Goal: Information Seeking & Learning: Compare options

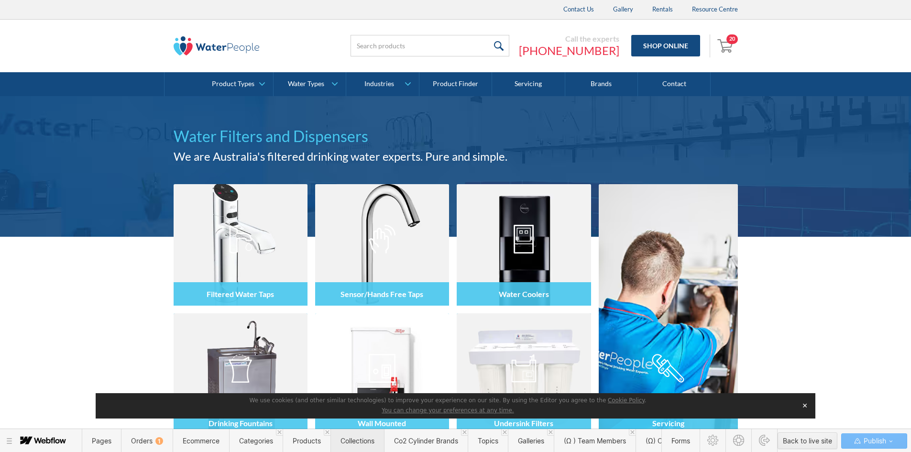
click at [356, 439] on span "Collections" at bounding box center [357, 440] width 34 height 8
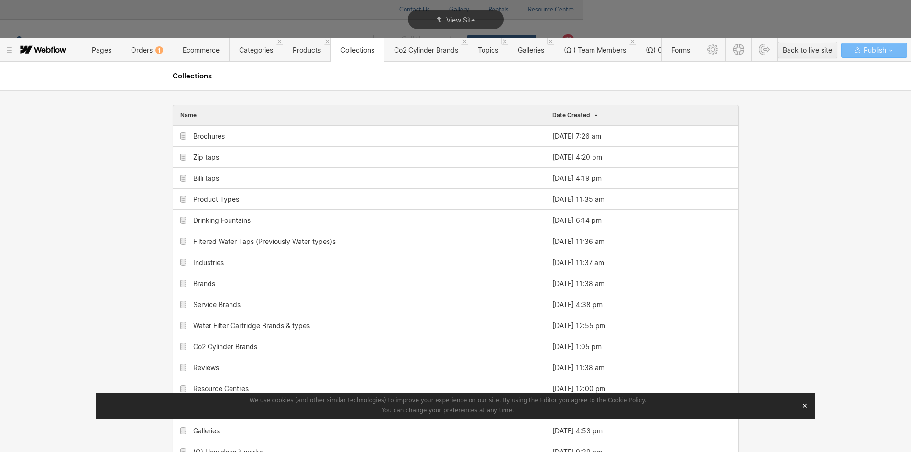
click at [802, 407] on button "✕" at bounding box center [804, 405] width 13 height 14
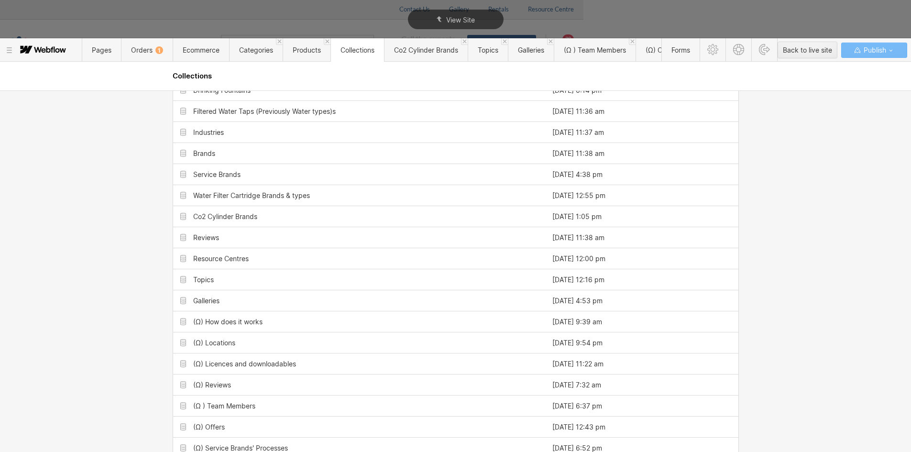
scroll to position [232, 0]
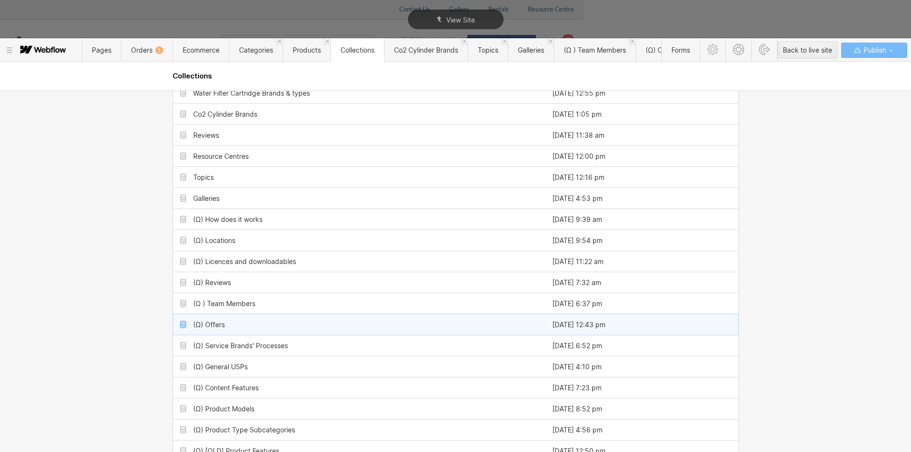
click at [232, 327] on div "(Ω) Offers" at bounding box center [359, 324] width 372 height 21
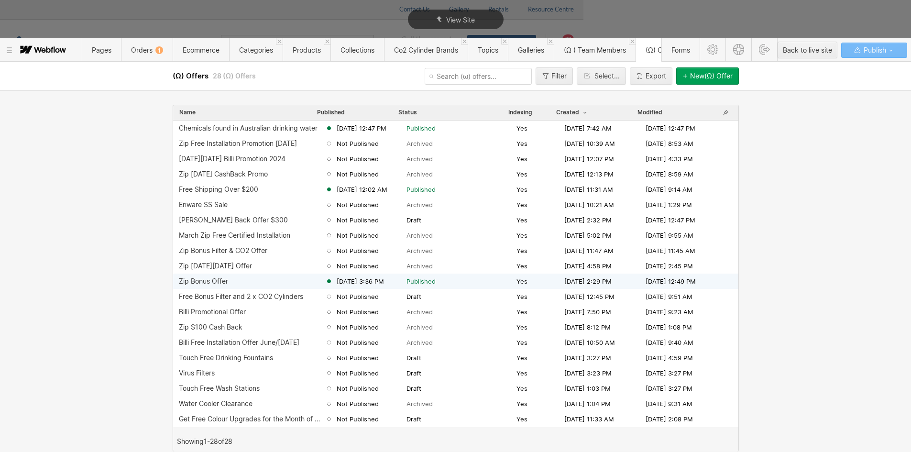
click at [238, 281] on div "Zip Bonus Offer" at bounding box center [252, 281] width 146 height 8
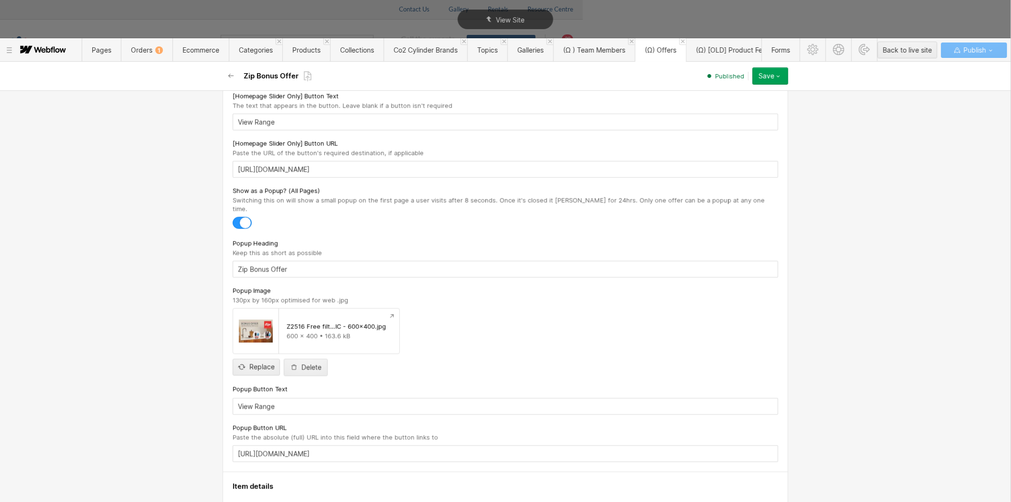
scroll to position [552, 0]
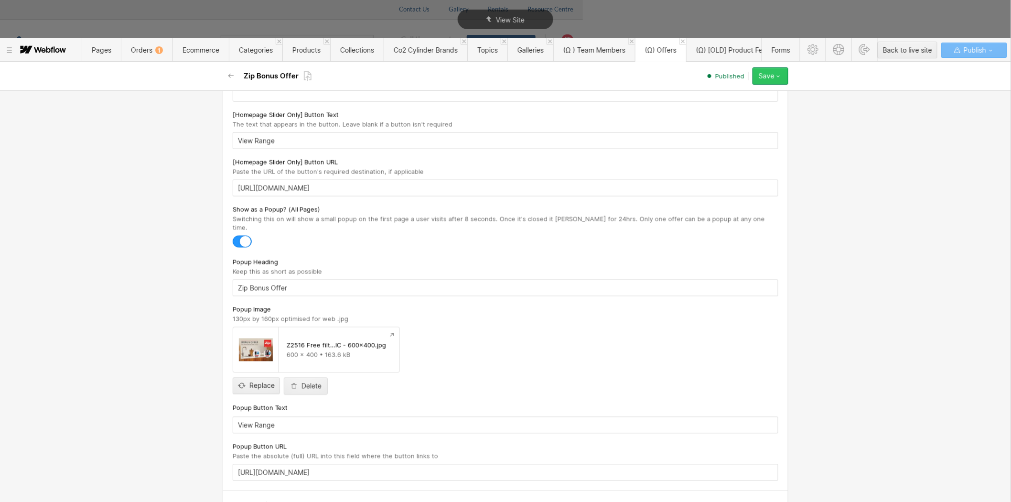
click at [781, 74] on icon "button" at bounding box center [779, 76] width 8 height 8
click at [321, 45] on span "Products" at bounding box center [306, 49] width 48 height 23
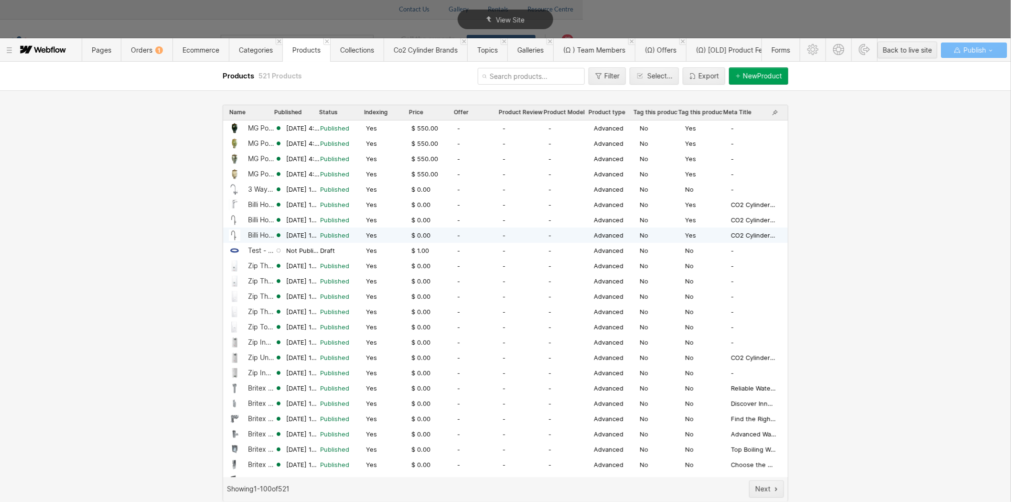
click at [250, 238] on div "Billi Home BCS with Gooseneck Multifunction Mixer Tap + Hot & Cold Mains (Resid…" at bounding box center [261, 235] width 27 height 8
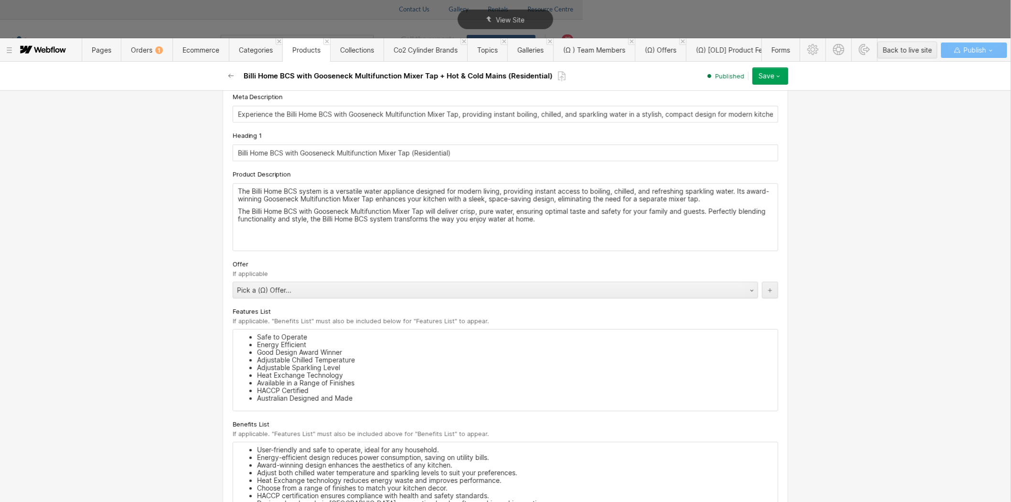
scroll to position [1059, 0]
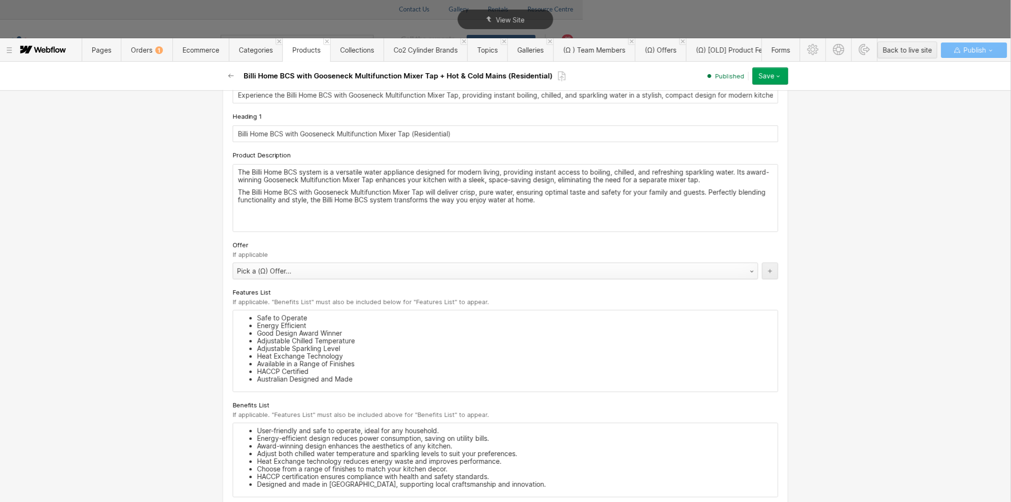
click at [259, 275] on div "Pick a (Ω) Offer..." at bounding box center [486, 270] width 506 height 15
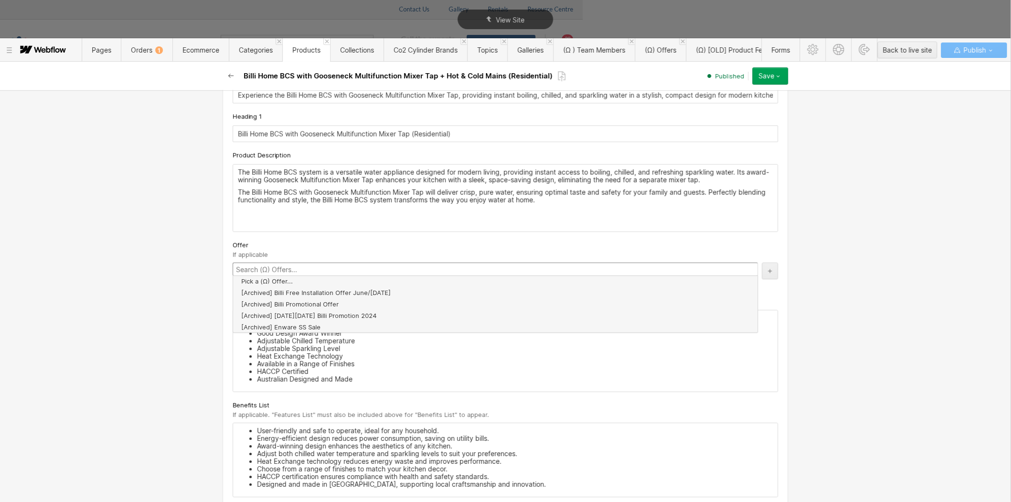
click at [232, 77] on icon "button" at bounding box center [232, 76] width 8 height 8
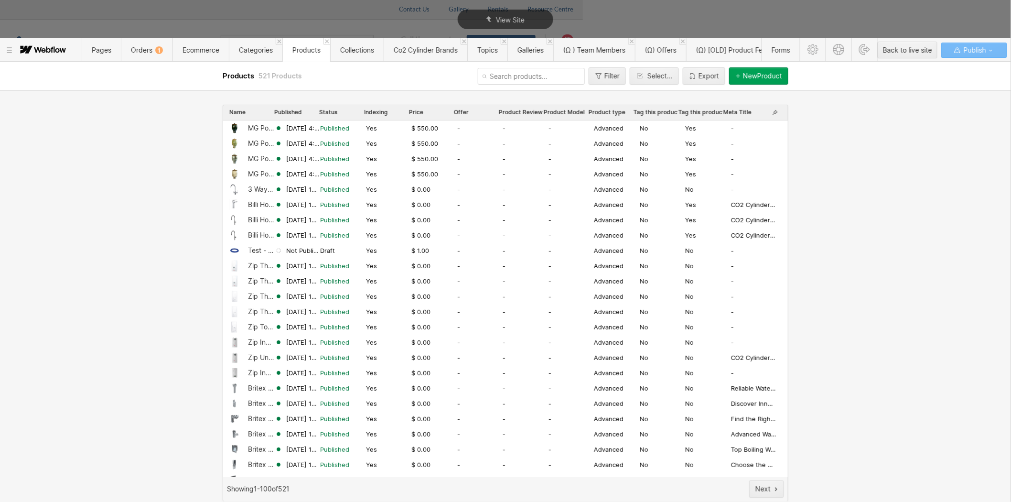
click at [462, 111] on span "Offer" at bounding box center [461, 112] width 15 height 8
click at [462, 111] on span "Offer" at bounding box center [466, 112] width 24 height 8
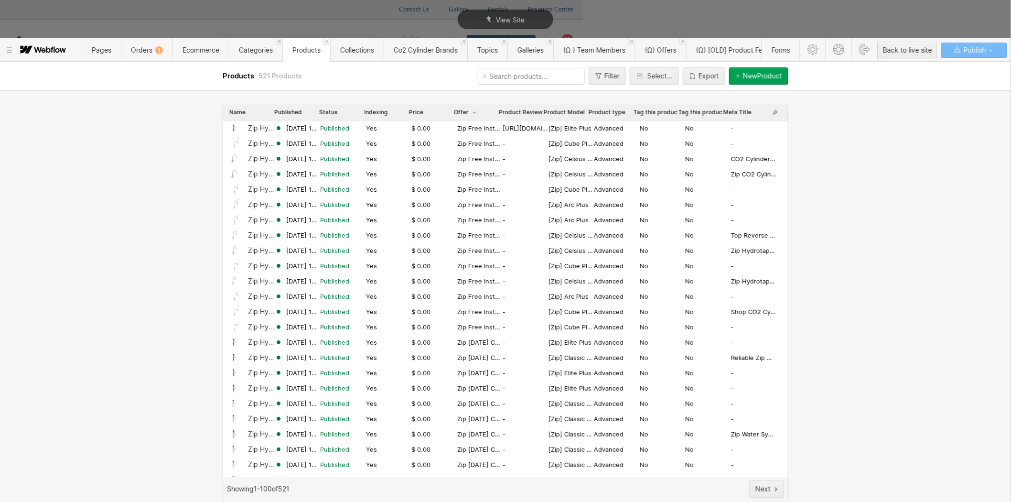
drag, startPoint x: 776, startPoint y: 111, endPoint x: 381, endPoint y: 129, distance: 395.2
click at [386, 128] on div "Name Published Status Indexing Price Offer Product Review URL Product Model Pro…" at bounding box center [506, 303] width 566 height 397
click at [260, 130] on div "Zip Hydrotap G5 Elite Plus Boiling & Chilled (Residential)" at bounding box center [261, 128] width 27 height 8
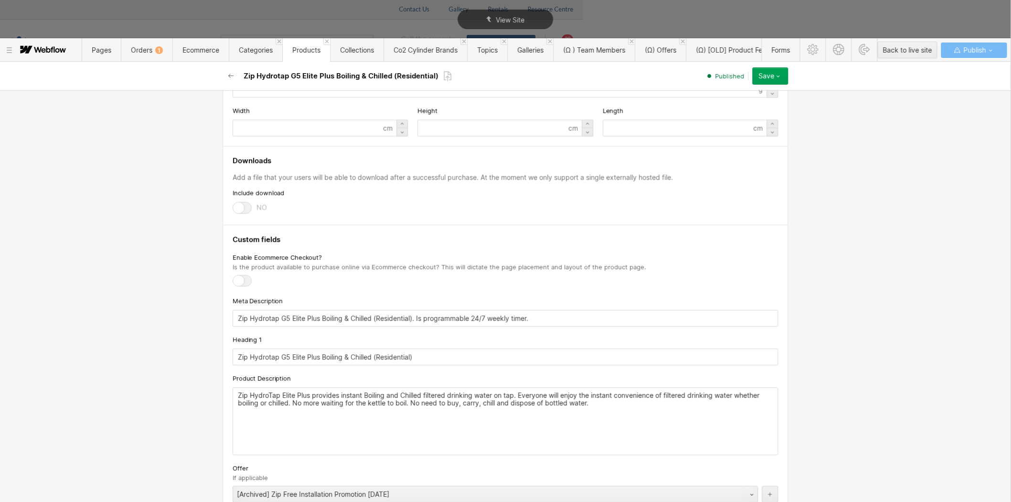
scroll to position [1062, 0]
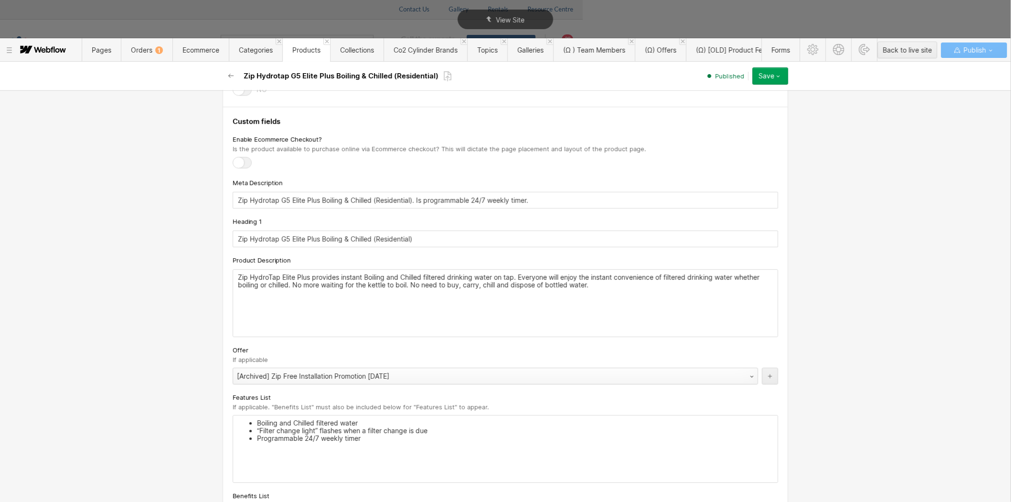
click at [269, 378] on div "[Archived] Zip Free Installation Promotion [DATE]" at bounding box center [486, 376] width 506 height 15
click at [781, 77] on icon "button" at bounding box center [779, 76] width 8 height 8
click at [723, 107] on span "Republish" at bounding box center [714, 108] width 26 height 9
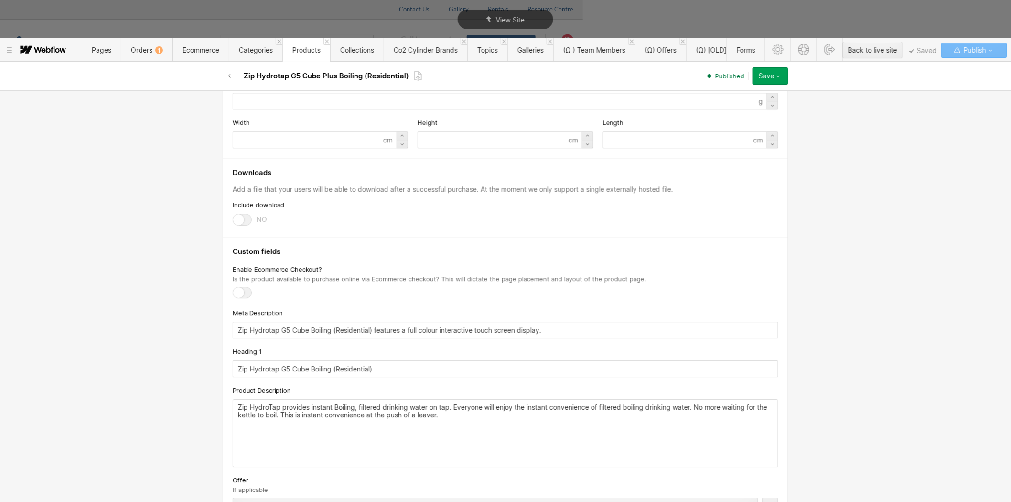
scroll to position [1221, 0]
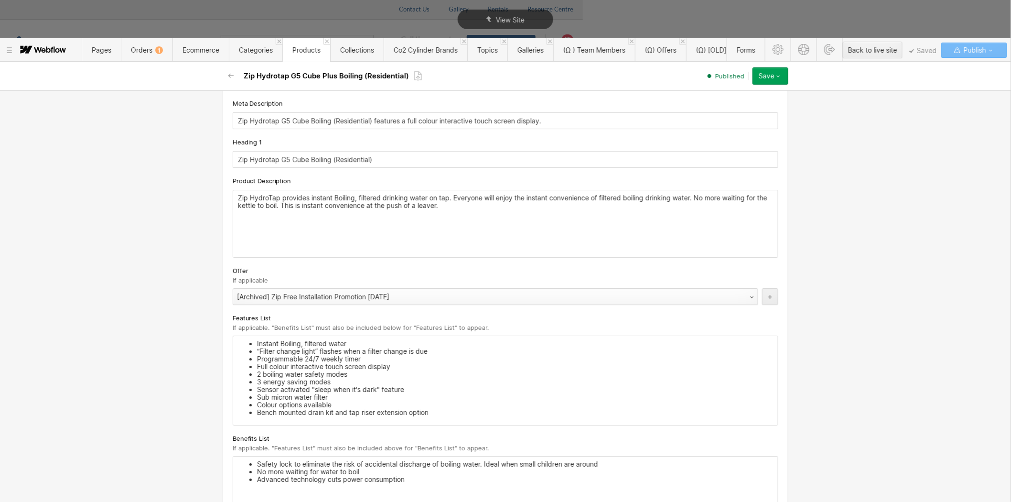
click at [355, 297] on div "[Archived] Zip Free Installation Promotion [DATE]" at bounding box center [486, 296] width 506 height 15
click at [782, 77] on icon "button" at bounding box center [779, 76] width 8 height 8
click at [721, 104] on span "Republish" at bounding box center [714, 108] width 26 height 9
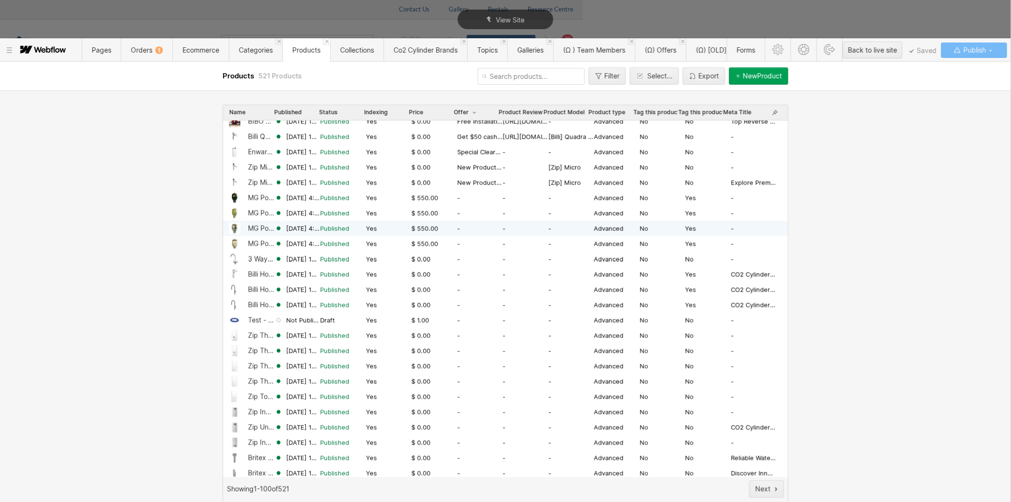
scroll to position [531, 0]
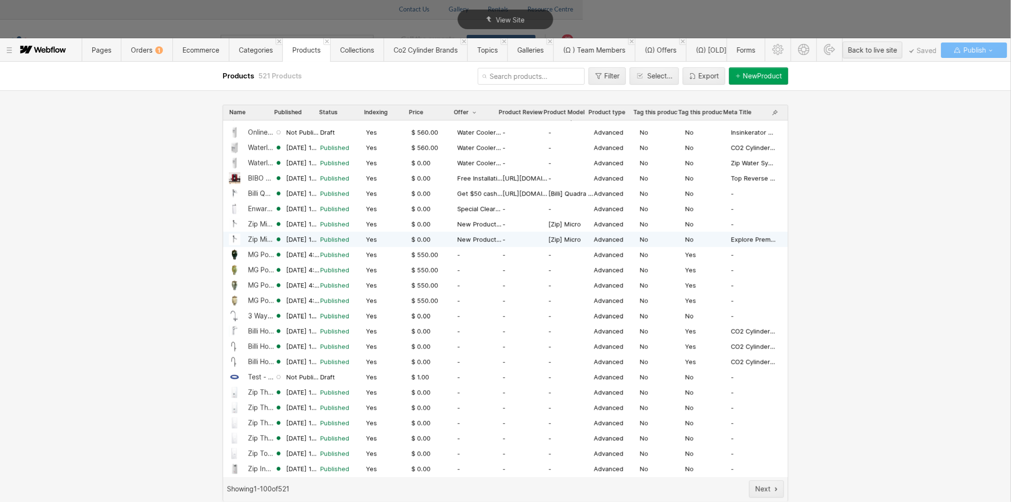
click at [297, 240] on span "[DATE] 12:02 AM" at bounding box center [303, 239] width 34 height 9
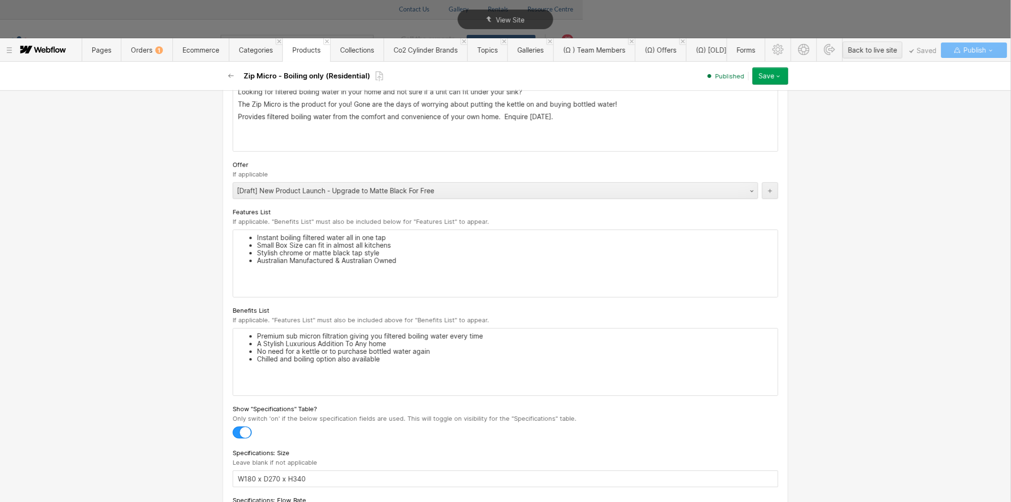
scroll to position [1168, 0]
click at [307, 197] on div "[Draft] New Product Launch - Upgrade to Matte Black For Free" at bounding box center [486, 190] width 506 height 15
click at [352, 194] on div "Pick a (Ω) Offer..." at bounding box center [486, 190] width 506 height 15
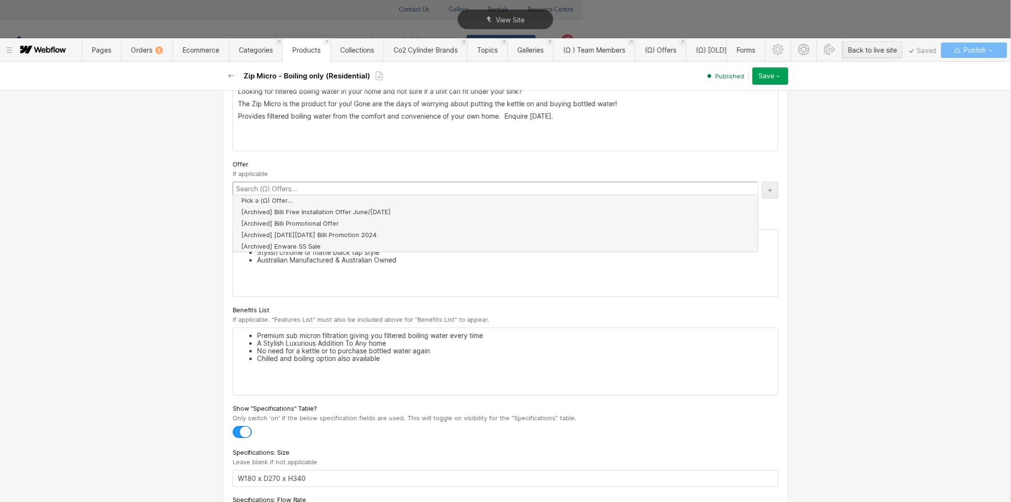
click at [104, 168] on div "Basic info Product type Advanced Advanced products provide all available custom…" at bounding box center [505, 296] width 1011 height 412
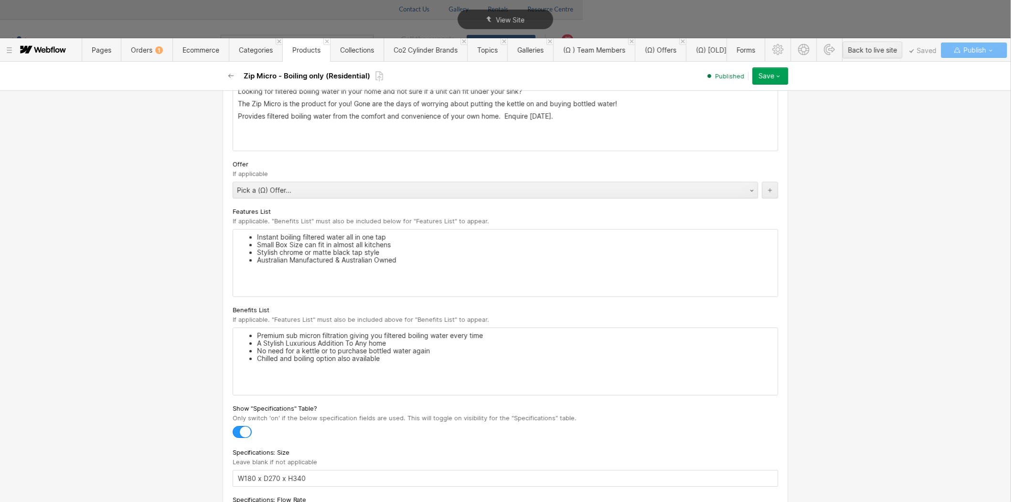
click at [778, 78] on icon "button" at bounding box center [779, 76] width 8 height 8
click at [720, 107] on span "Republish" at bounding box center [714, 108] width 26 height 9
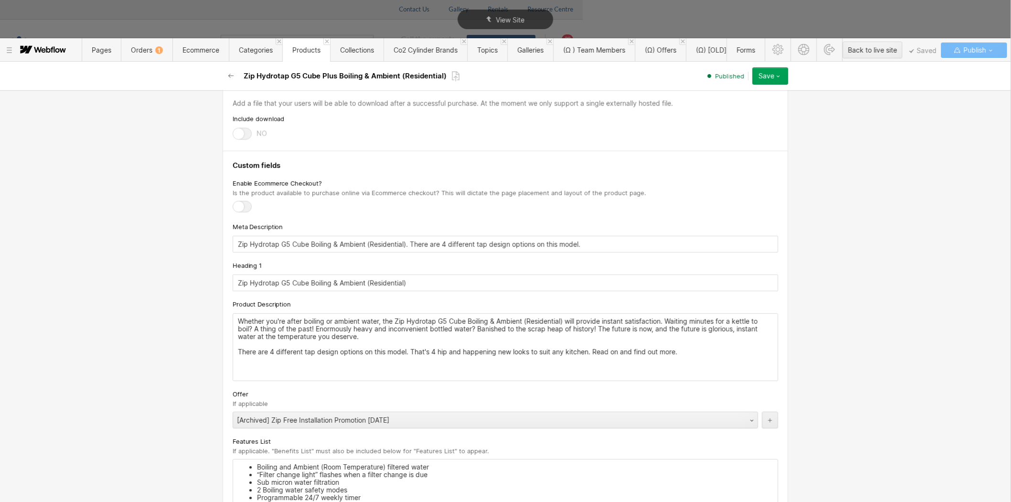
scroll to position [1274, 0]
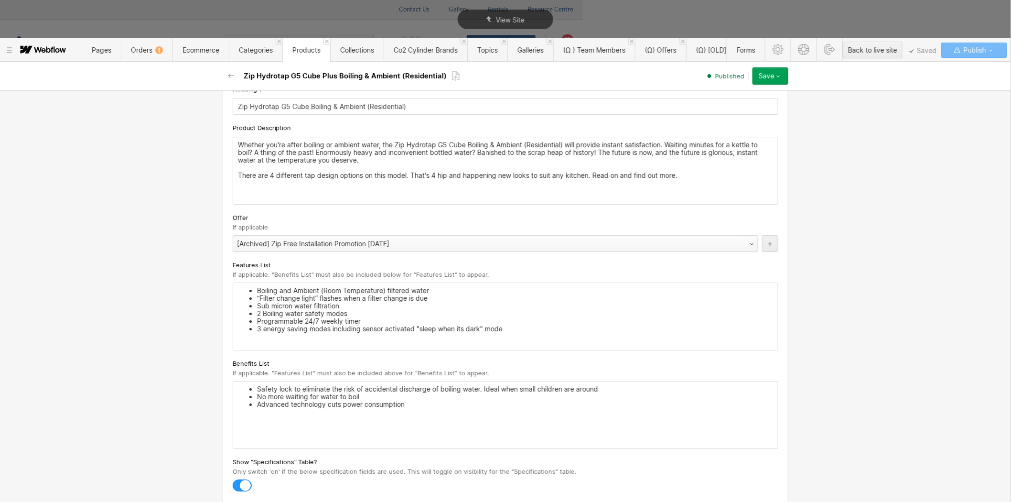
click at [309, 246] on div "[Archived] Zip Free Installation Promotion [DATE]" at bounding box center [486, 243] width 506 height 15
click at [782, 73] on icon "button" at bounding box center [779, 76] width 8 height 8
click at [727, 106] on span "Republish" at bounding box center [714, 108] width 26 height 9
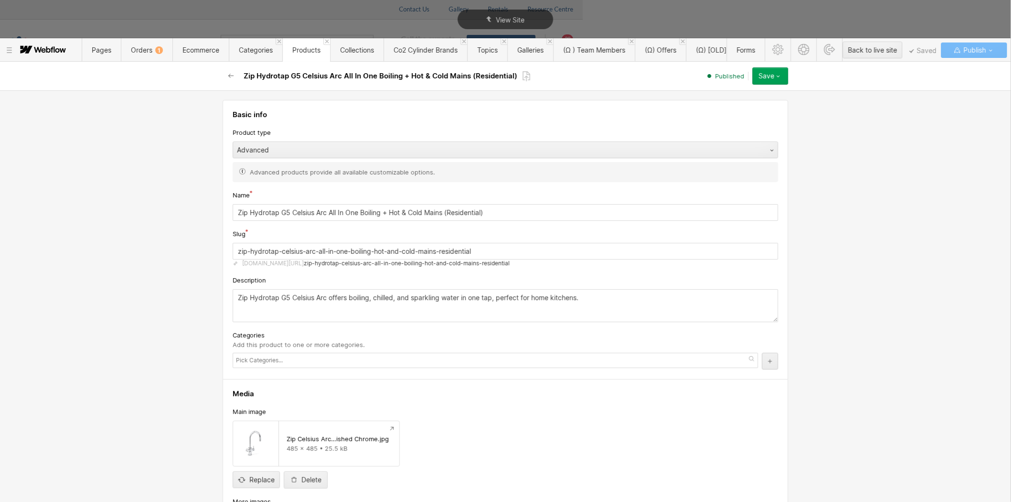
scroll to position [851, 0]
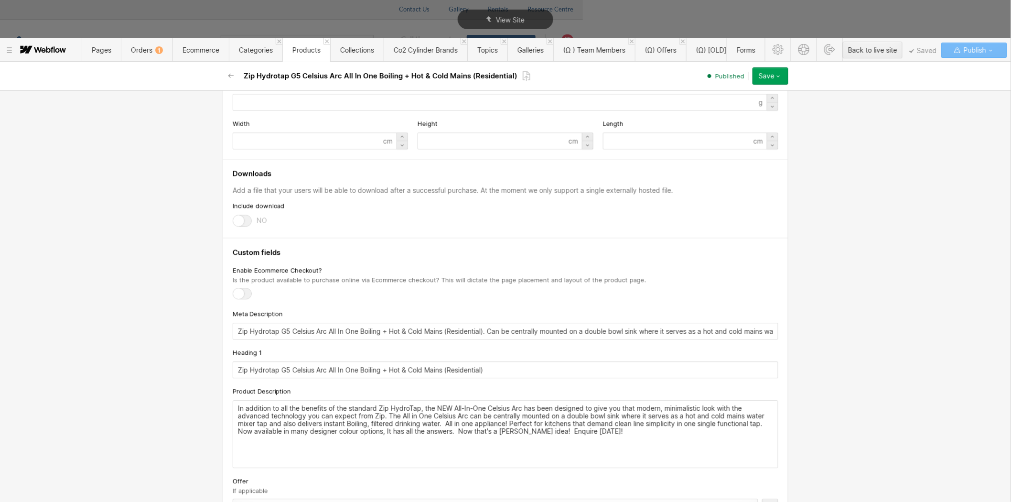
click at [260, 451] on div "[Archived] Zip Free Installation Promotion [DATE]" at bounding box center [486, 506] width 506 height 15
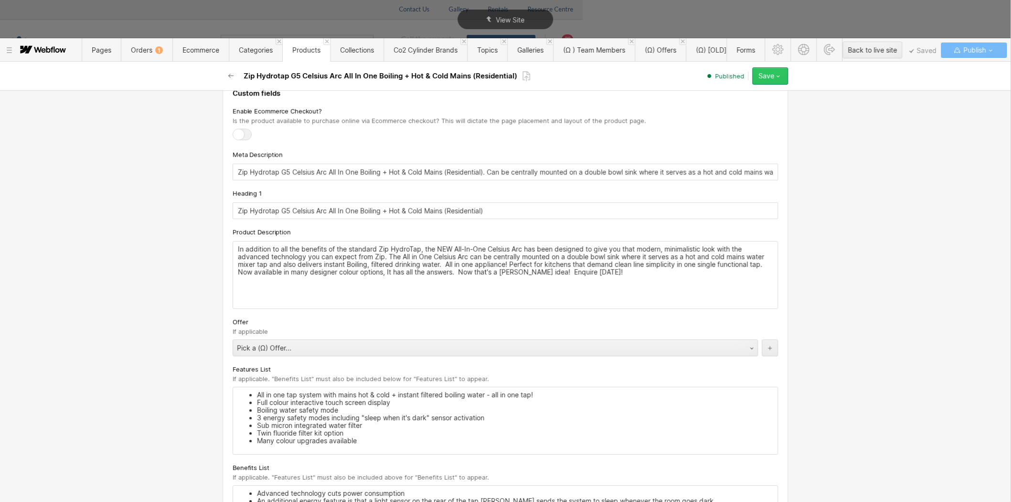
drag, startPoint x: 784, startPoint y: 74, endPoint x: 774, endPoint y: 84, distance: 14.5
click at [785, 74] on button "Save" at bounding box center [771, 75] width 36 height 17
click at [722, 111] on span "Republish" at bounding box center [714, 108] width 26 height 9
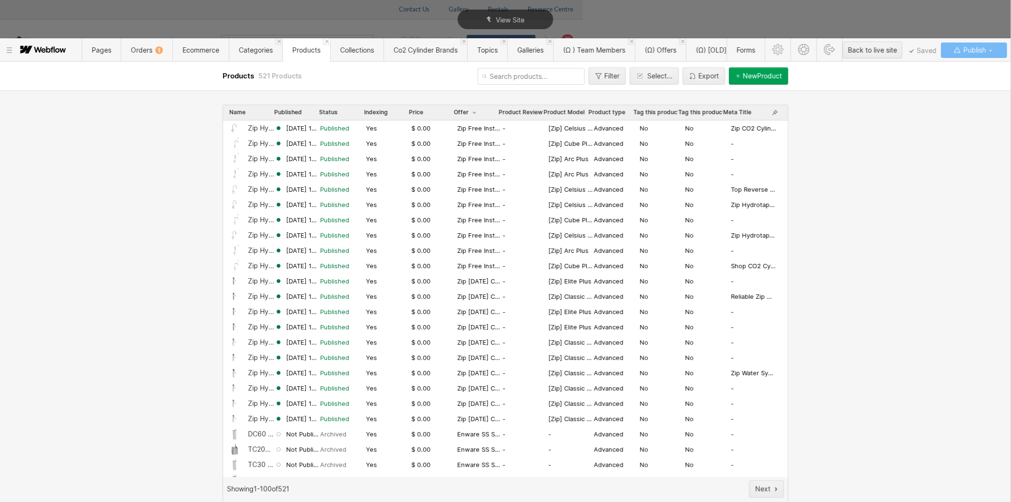
click at [306, 132] on div "Zip Hydrotap G5 Celsius Arc All In One Chilled Filtered + Hot & Cold Mains (Res…" at bounding box center [505, 127] width 565 height 15
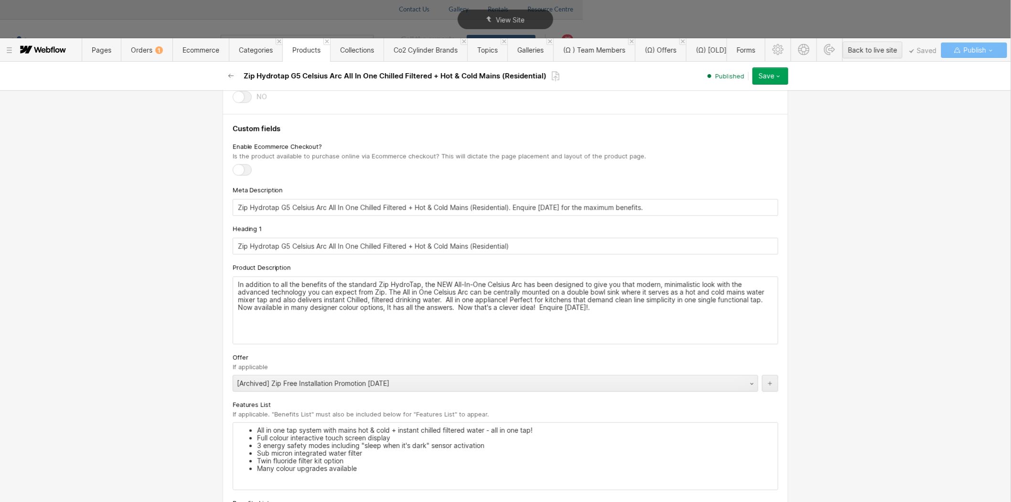
scroll to position [1009, 0]
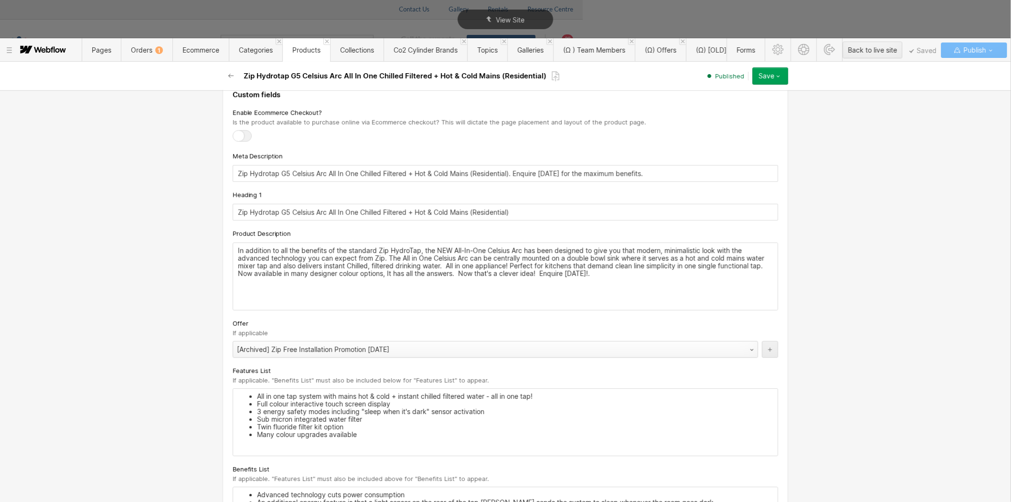
click at [269, 357] on div "[Archived] Zip Free Installation Promotion [DATE]" at bounding box center [486, 349] width 506 height 15
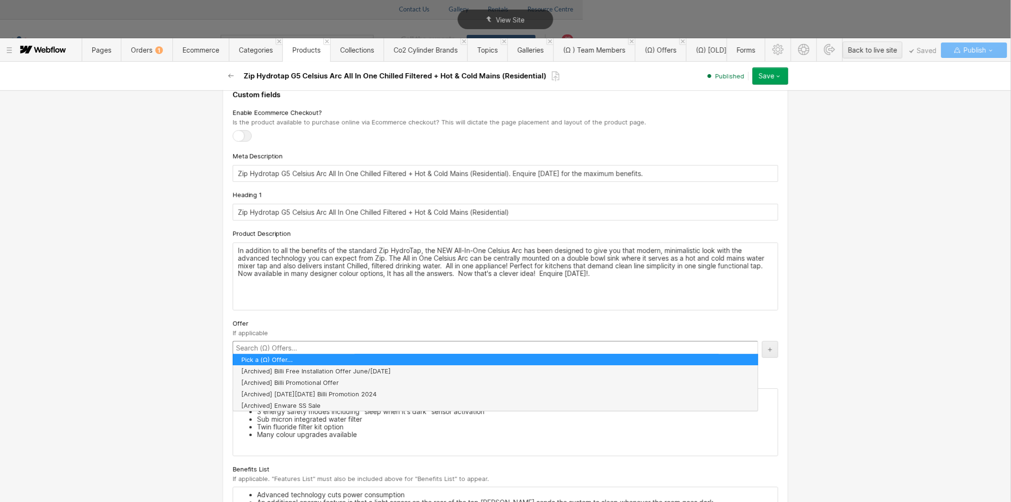
drag, startPoint x: 264, startPoint y: 361, endPoint x: 391, endPoint y: 312, distance: 136.2
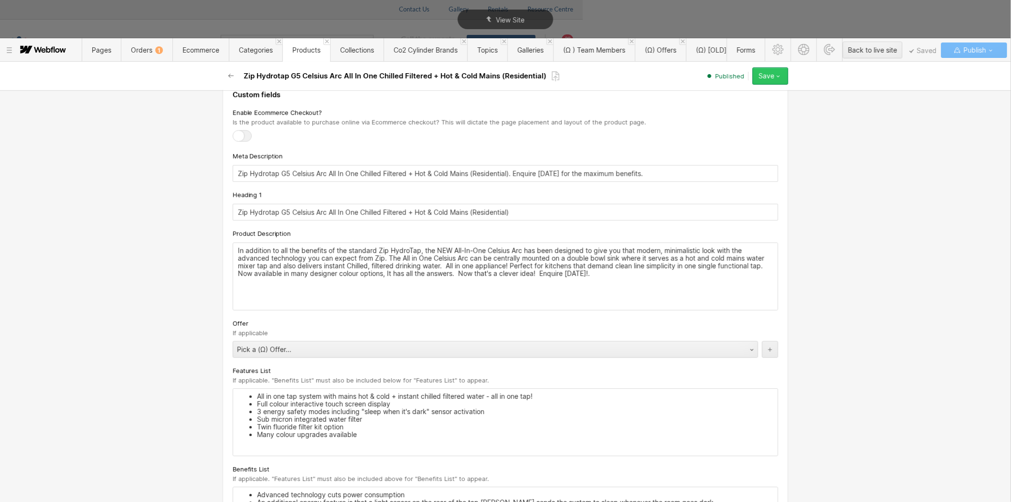
click at [786, 78] on button "Save" at bounding box center [771, 75] width 36 height 17
click at [730, 104] on div "Republish" at bounding box center [741, 108] width 95 height 13
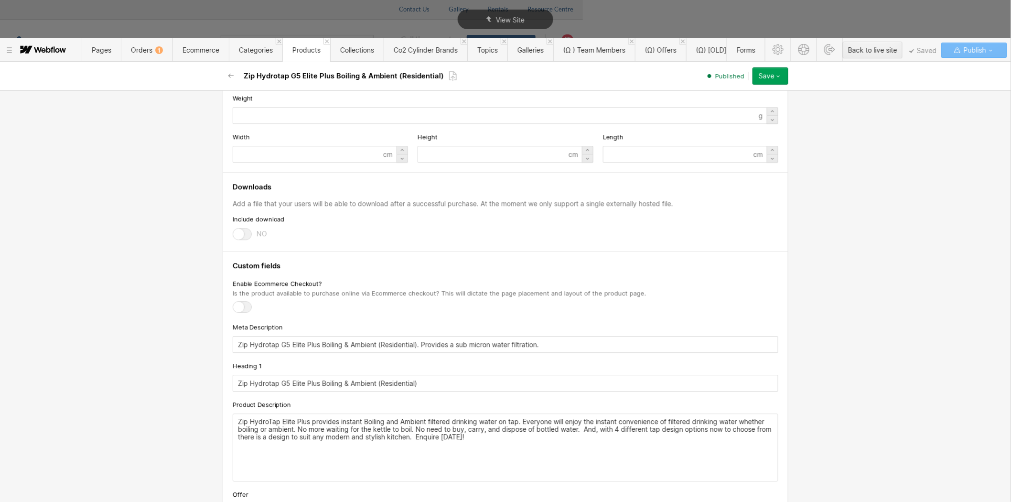
scroll to position [1115, 0]
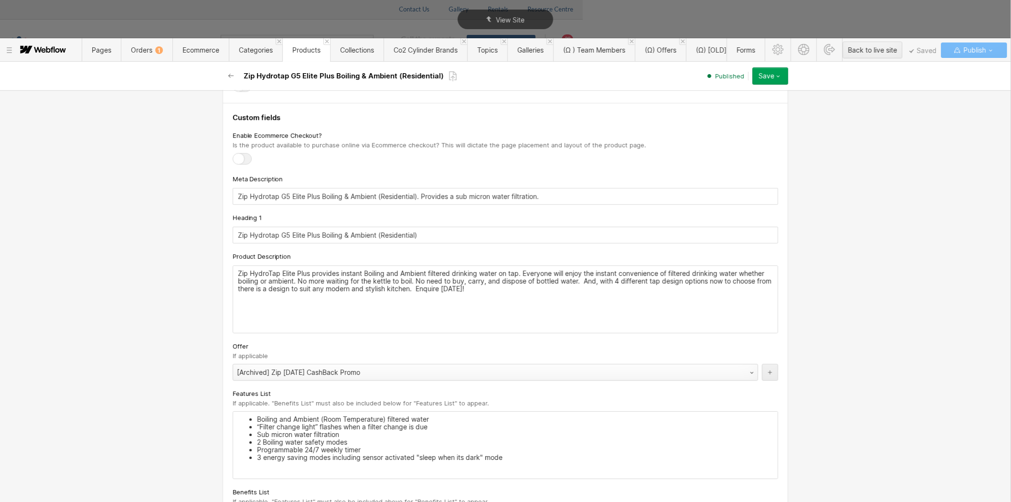
click at [262, 374] on div "[Archived] Zip [DATE] CashBack Promo" at bounding box center [486, 372] width 506 height 15
click at [777, 74] on icon "button" at bounding box center [779, 76] width 8 height 8
click at [719, 110] on span "Republish" at bounding box center [714, 108] width 26 height 9
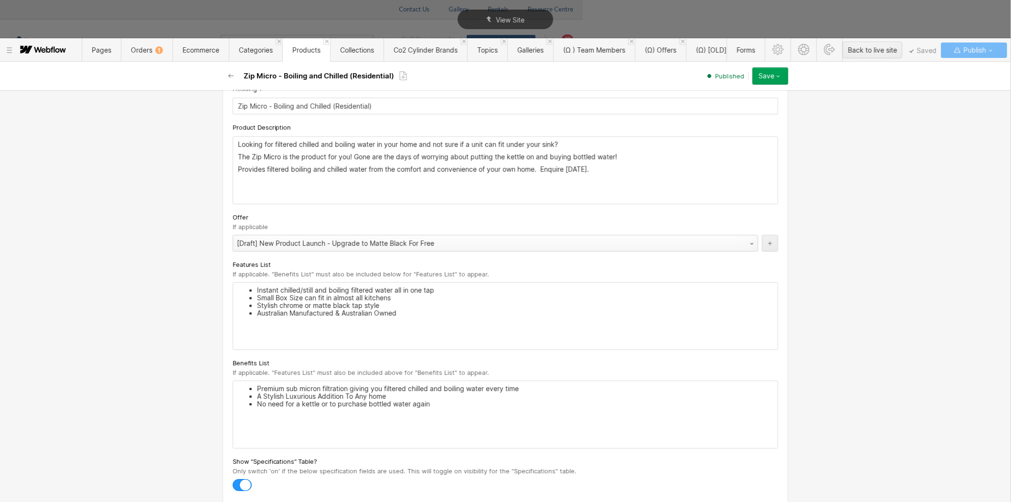
click at [271, 246] on div "[Draft] New Product Launch - Upgrade to Matte Black For Free" at bounding box center [486, 243] width 506 height 15
click at [780, 74] on icon "button" at bounding box center [779, 76] width 8 height 8
click at [724, 105] on span "Republish" at bounding box center [714, 108] width 26 height 9
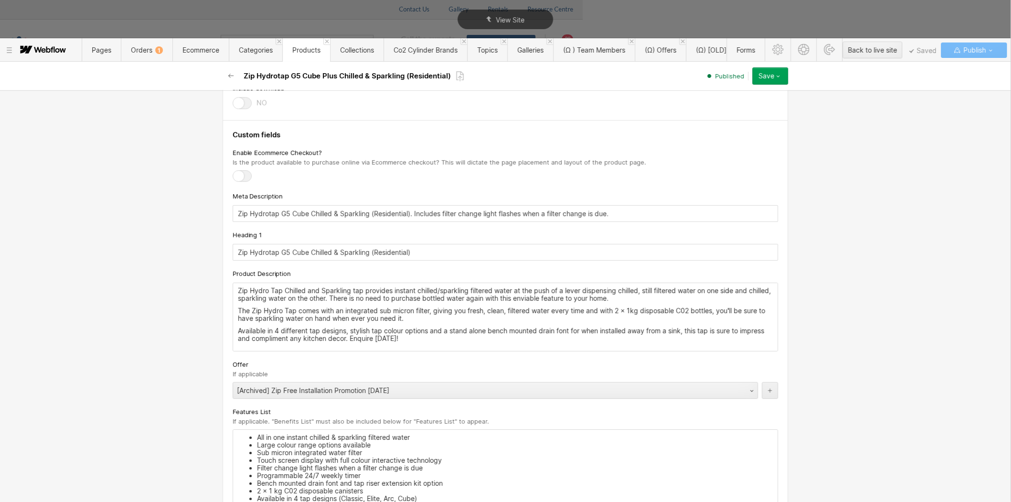
scroll to position [1221, 0]
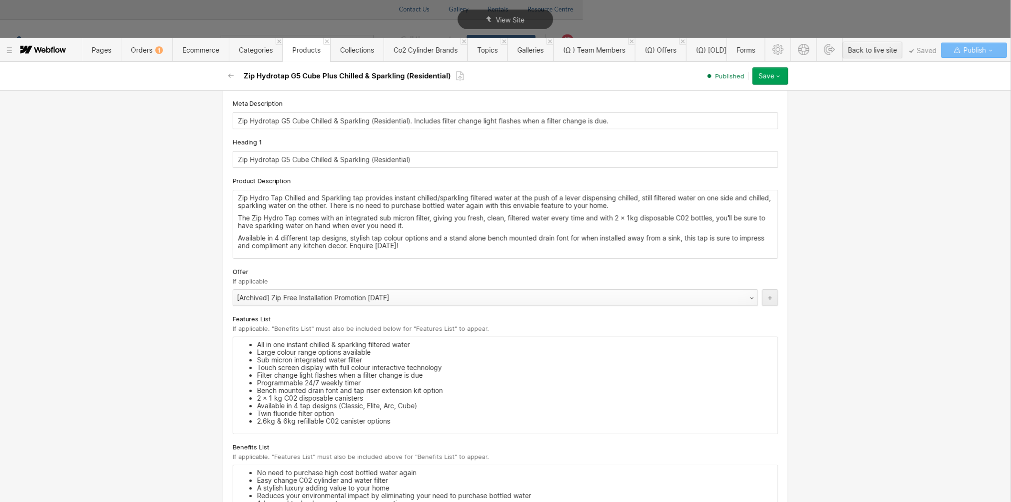
click at [264, 303] on div "[Archived] Zip Free Installation Promotion August 2025" at bounding box center [486, 297] width 506 height 15
click at [781, 81] on button "Save" at bounding box center [771, 75] width 36 height 17
click at [723, 104] on span "Republish" at bounding box center [714, 108] width 26 height 9
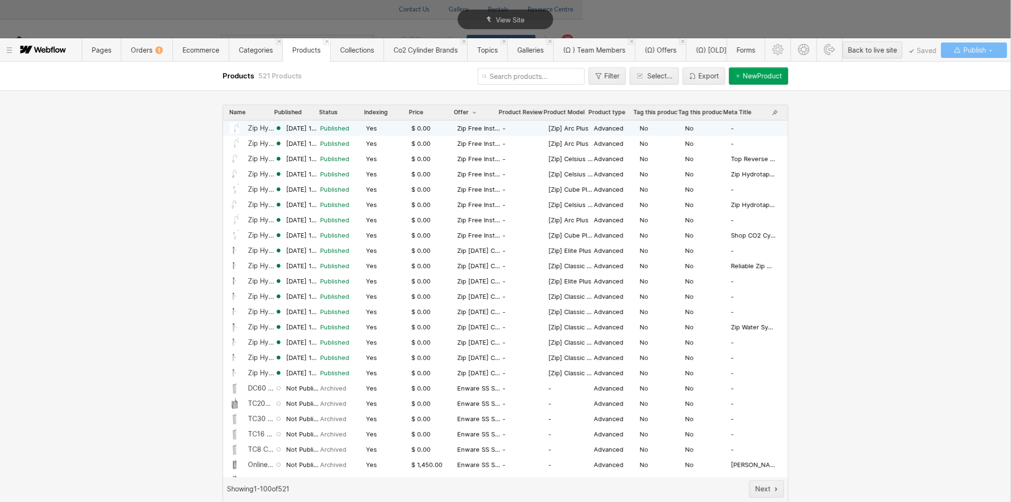
click at [323, 125] on span "Published" at bounding box center [334, 128] width 29 height 9
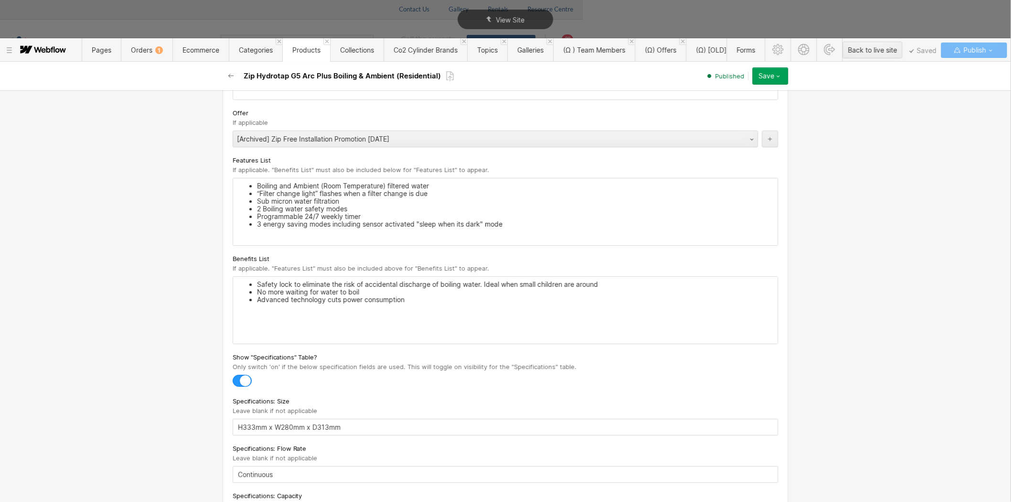
scroll to position [1380, 0]
click at [307, 144] on div "[Archived] Zip Free Installation Promotion August 2025" at bounding box center [486, 137] width 506 height 15
click at [786, 77] on button "Save" at bounding box center [771, 75] width 36 height 17
click at [732, 106] on div "Republish" at bounding box center [741, 108] width 95 height 13
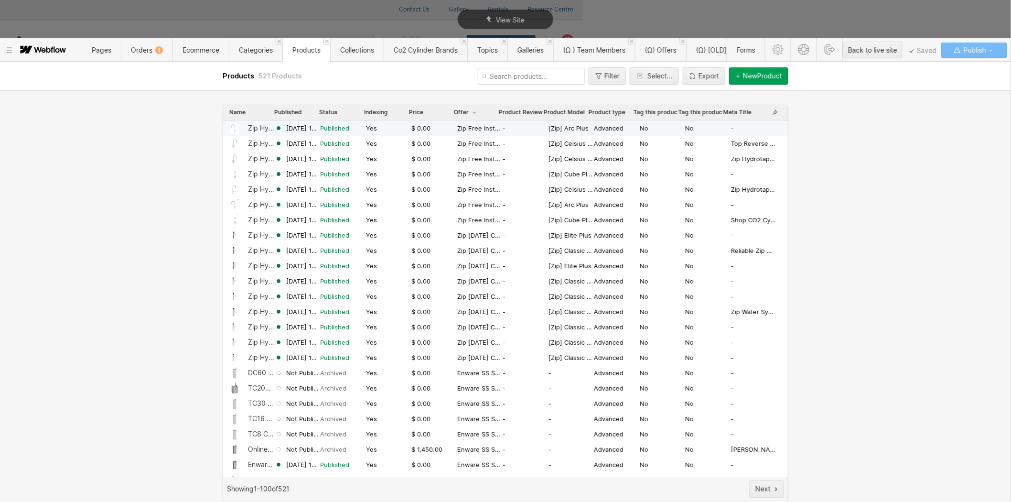
click at [252, 130] on div "Zip Hydrotap G5 Arc Plus Boiling & Chilled (Residential)" at bounding box center [261, 128] width 27 height 8
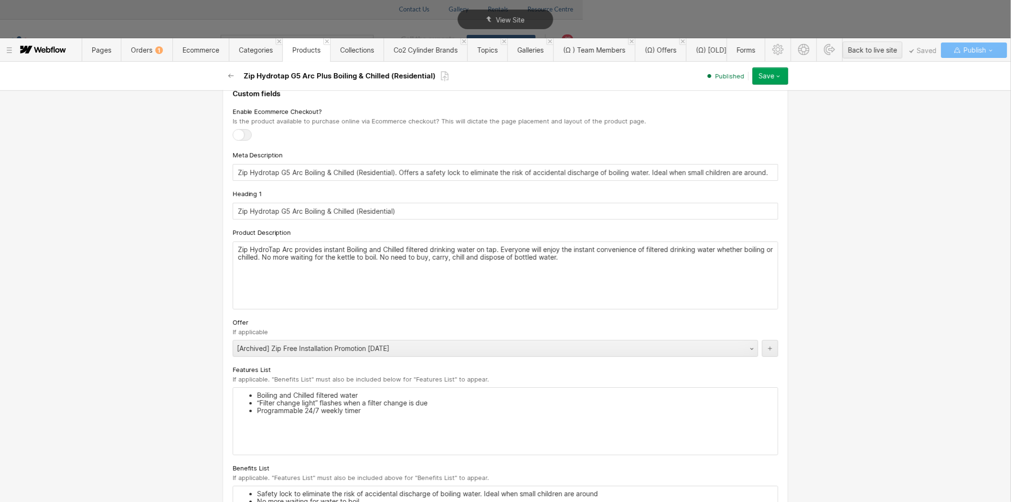
scroll to position [1221, 0]
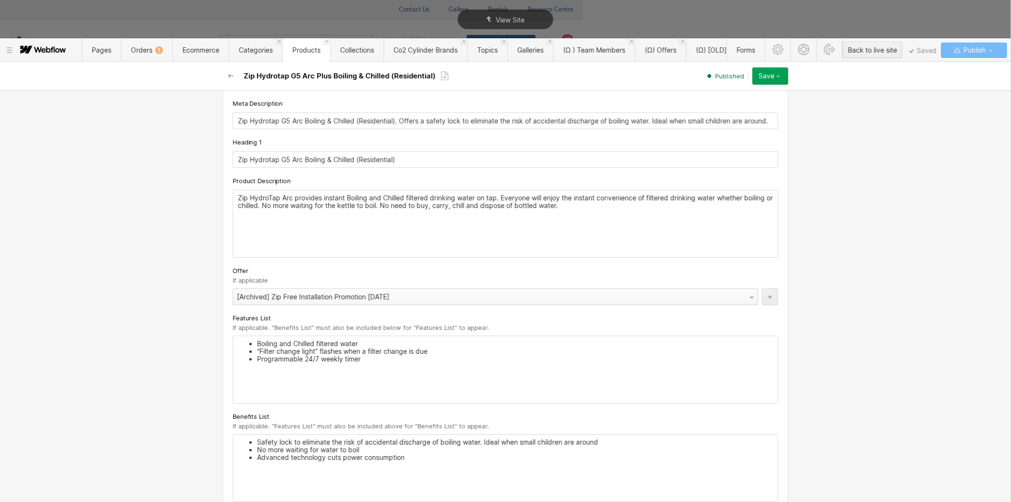
click at [287, 303] on div "[Archived] Zip Free Installation Promotion [DATE]" at bounding box center [486, 296] width 506 height 15
click at [781, 73] on icon "button" at bounding box center [779, 76] width 8 height 8
click at [718, 112] on span "Republish" at bounding box center [714, 108] width 26 height 9
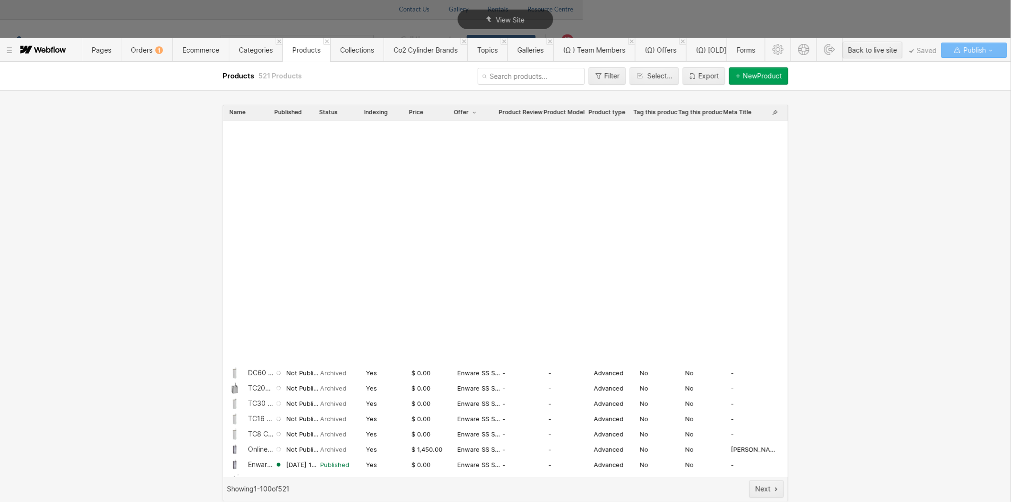
scroll to position [318, 0]
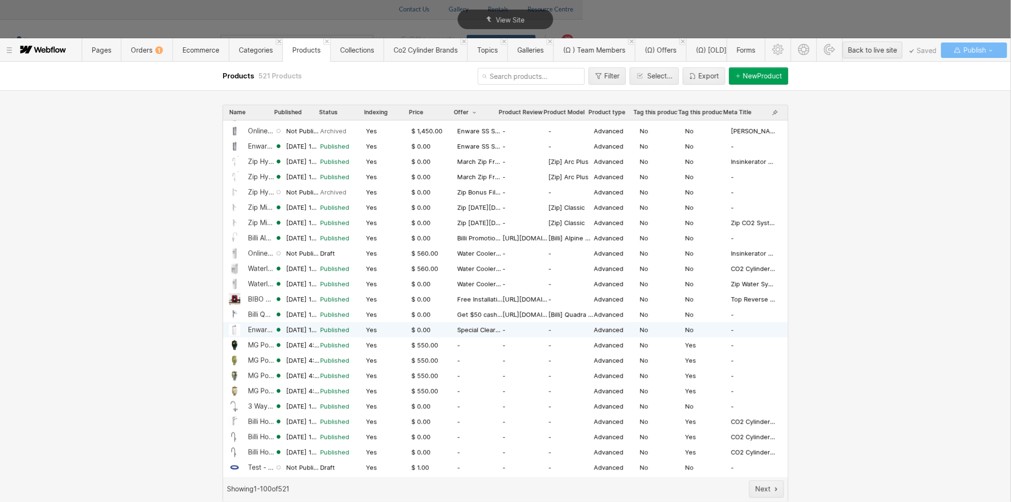
click at [289, 326] on span "May 12, 2025 12:02 AM" at bounding box center [303, 329] width 34 height 9
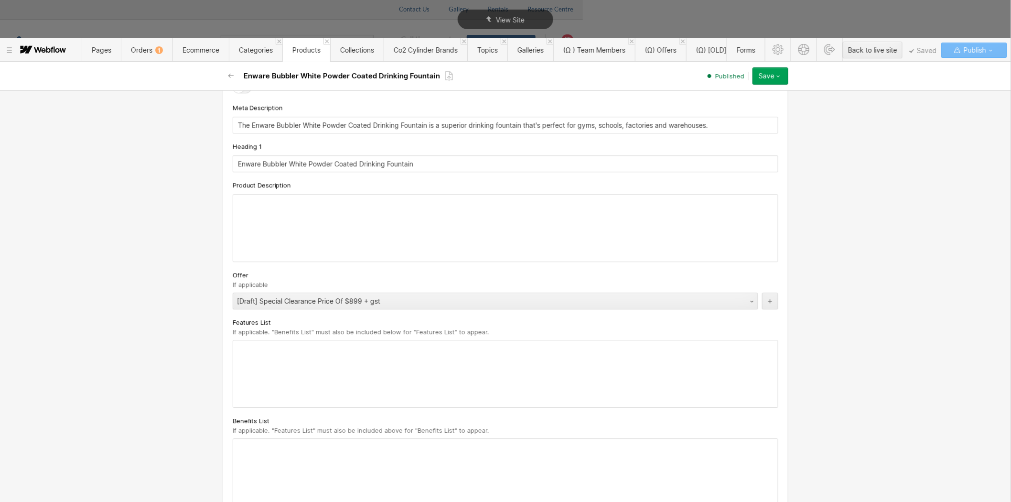
scroll to position [1009, 0]
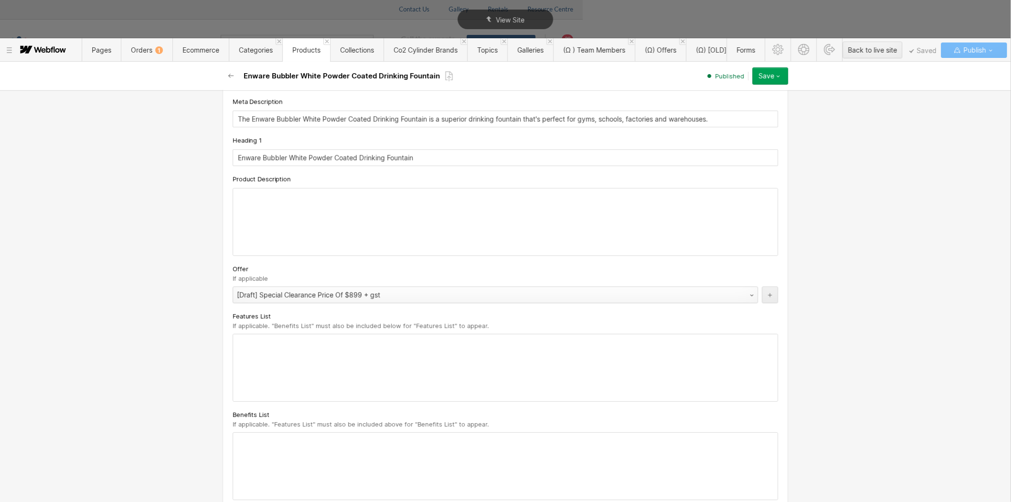
click at [306, 302] on div "[Draft] Special Clearance Price Of $899 + gst" at bounding box center [486, 294] width 506 height 15
click at [785, 81] on button "Save" at bounding box center [771, 75] width 36 height 17
click at [270, 295] on div "[Draft] Special Clearance Price Of $899 + gst" at bounding box center [486, 294] width 506 height 15
click at [316, 294] on div "[Draft] Special Clearance Price Of $899 + gst" at bounding box center [486, 294] width 506 height 15
click at [175, 284] on div "Basic info Product type Advanced Advanced products provide all available custom…" at bounding box center [505, 296] width 1011 height 412
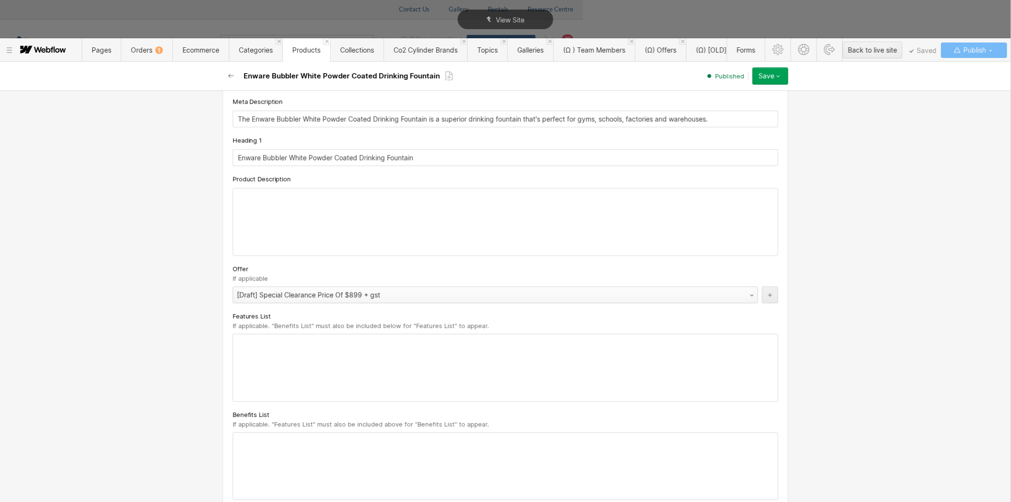
click at [739, 294] on div "[Draft] Special Clearance Price Of $899 + gst" at bounding box center [490, 294] width 515 height 15
click at [328, 292] on div "[Draft] Special Clearance Price Of $899 + gst" at bounding box center [486, 294] width 506 height 15
click at [233, 74] on icon "button" at bounding box center [232, 76] width 8 height 8
click at [228, 75] on icon "button" at bounding box center [232, 76] width 8 height 8
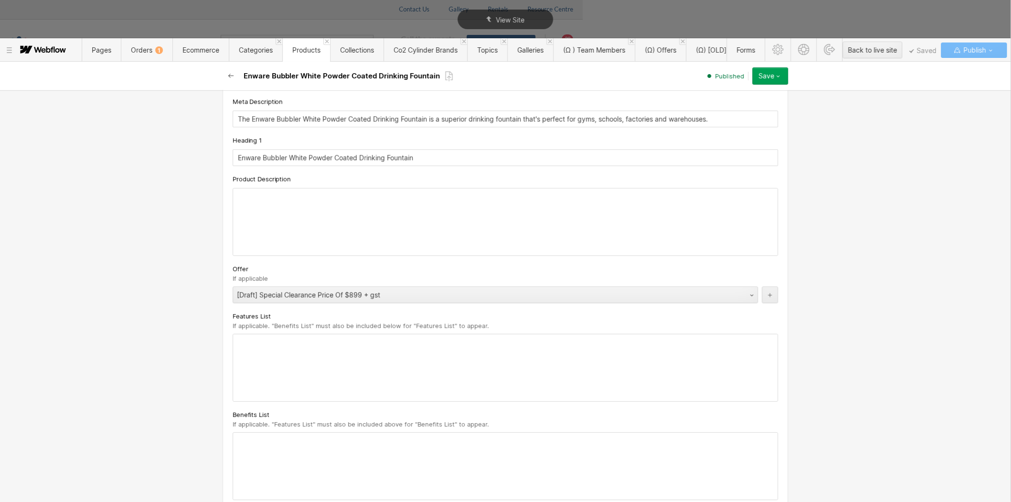
click at [233, 73] on icon "button" at bounding box center [232, 76] width 8 height 8
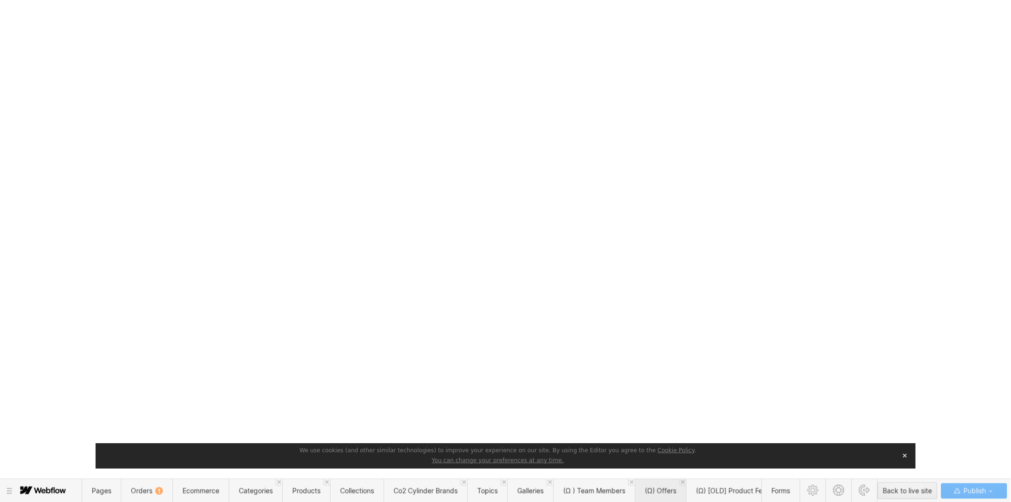
click at [667, 489] on span "(Ω) Offers" at bounding box center [661, 491] width 32 height 8
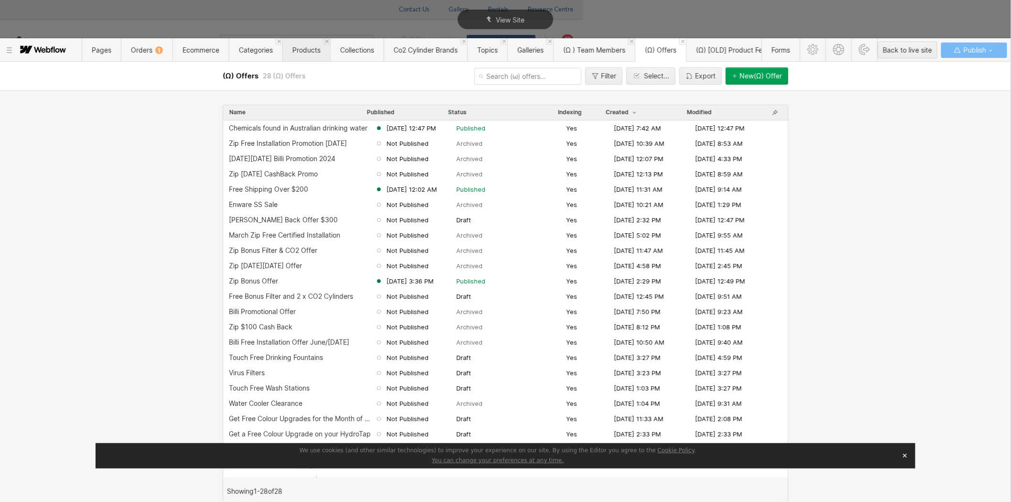
click at [304, 45] on span "Products" at bounding box center [306, 49] width 48 height 23
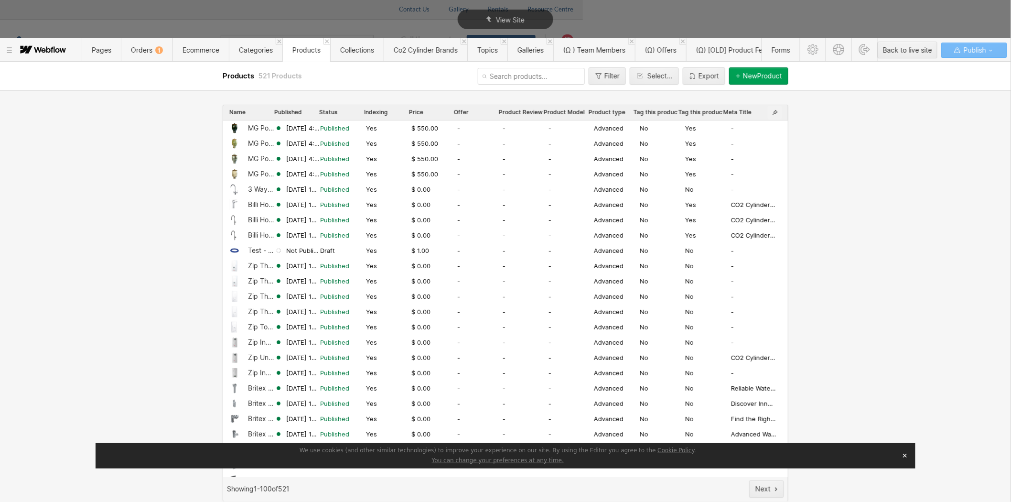
click at [777, 109] on icon "button" at bounding box center [775, 113] width 8 height 8
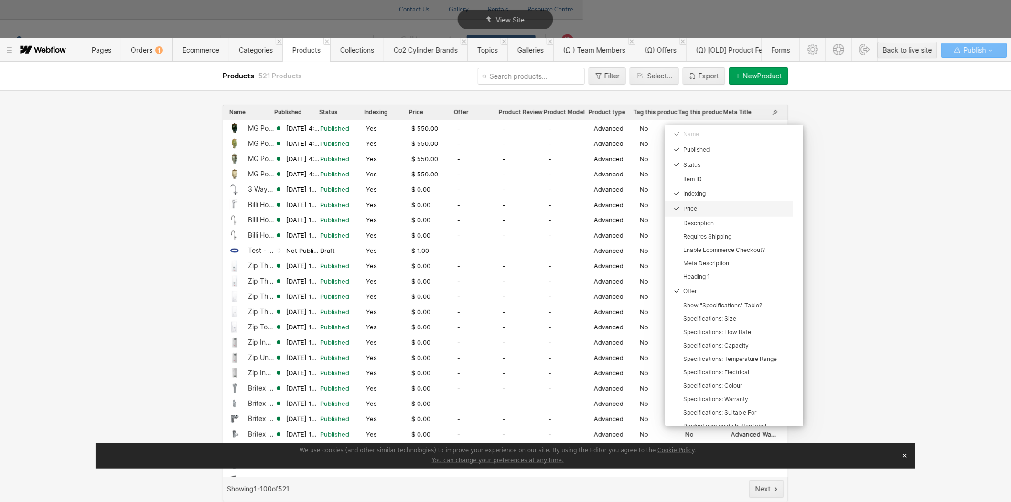
click at [696, 207] on div "Price" at bounding box center [735, 209] width 104 height 8
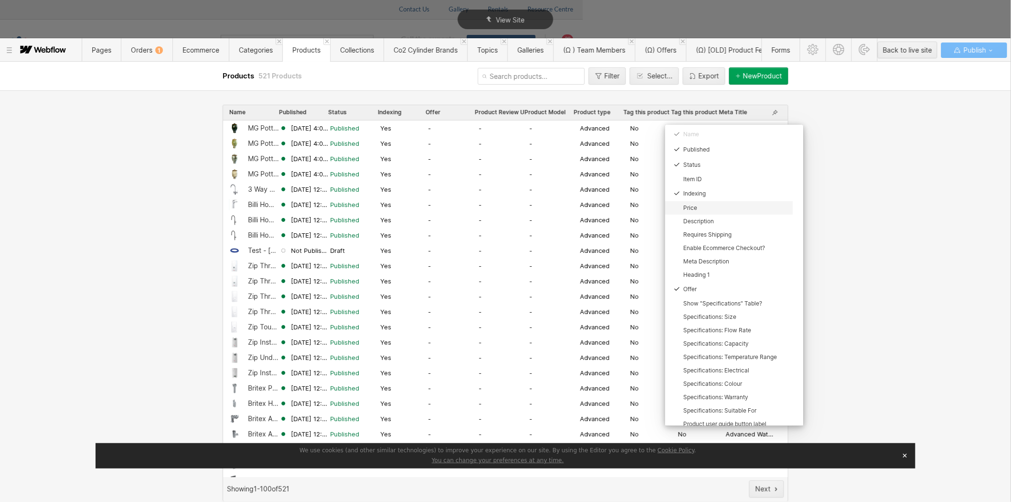
click at [692, 206] on div "Price" at bounding box center [735, 208] width 104 height 8
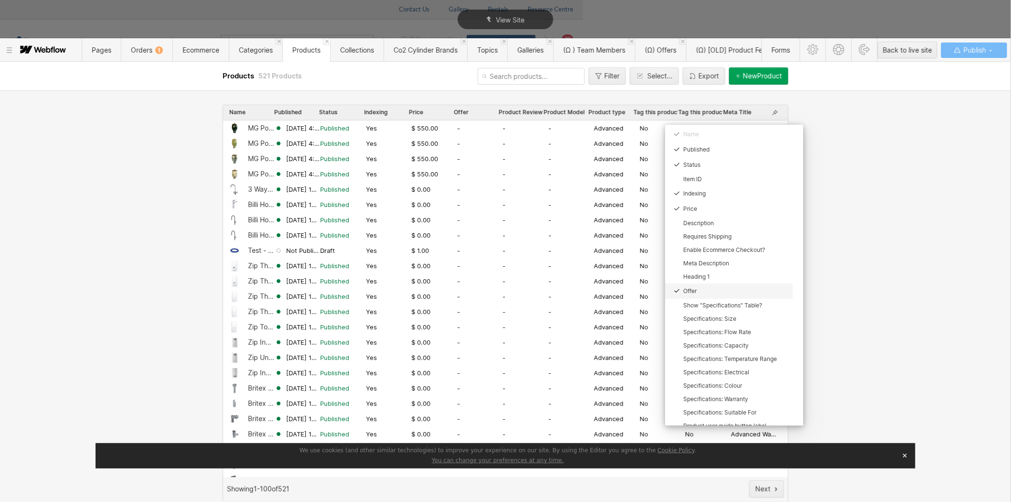
click at [687, 290] on div "Offer" at bounding box center [735, 291] width 104 height 8
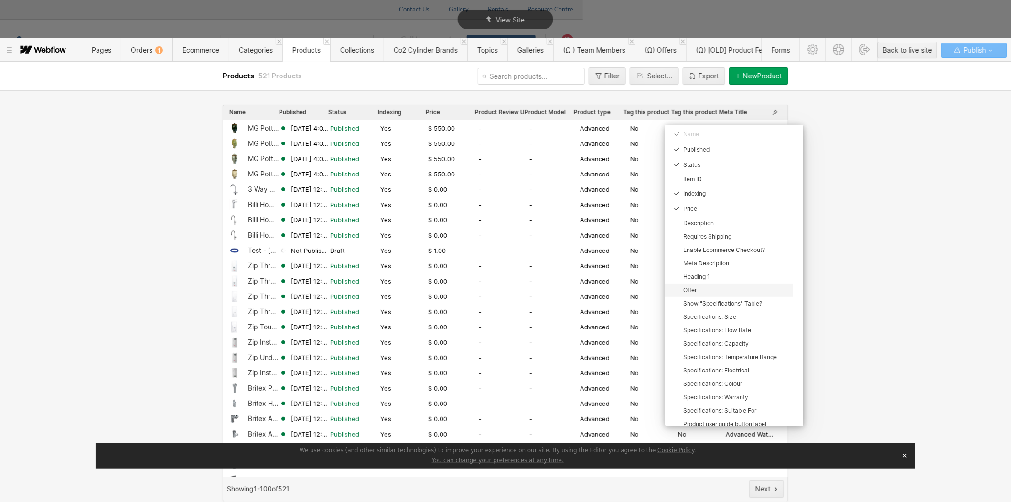
click at [689, 290] on div "Offer" at bounding box center [735, 290] width 104 height 8
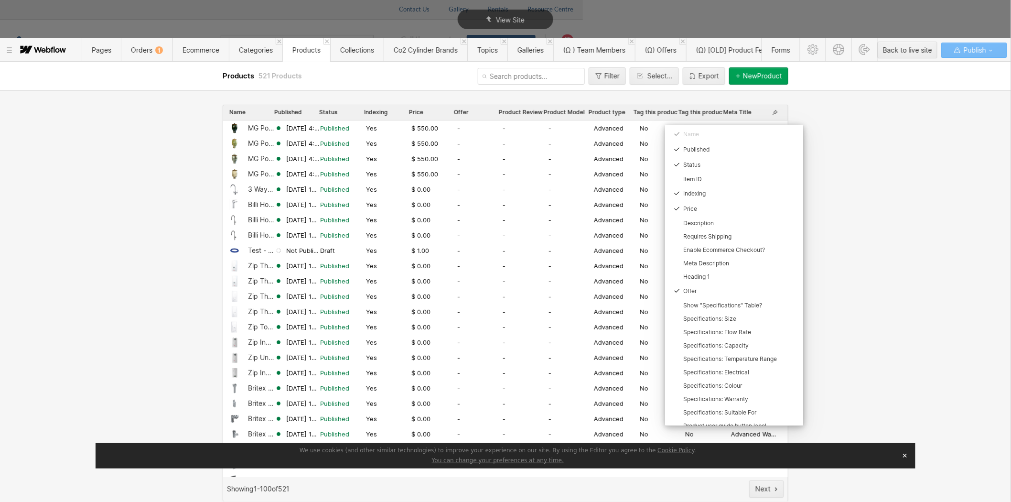
click at [854, 228] on icon at bounding box center [509, 251] width 1019 height 502
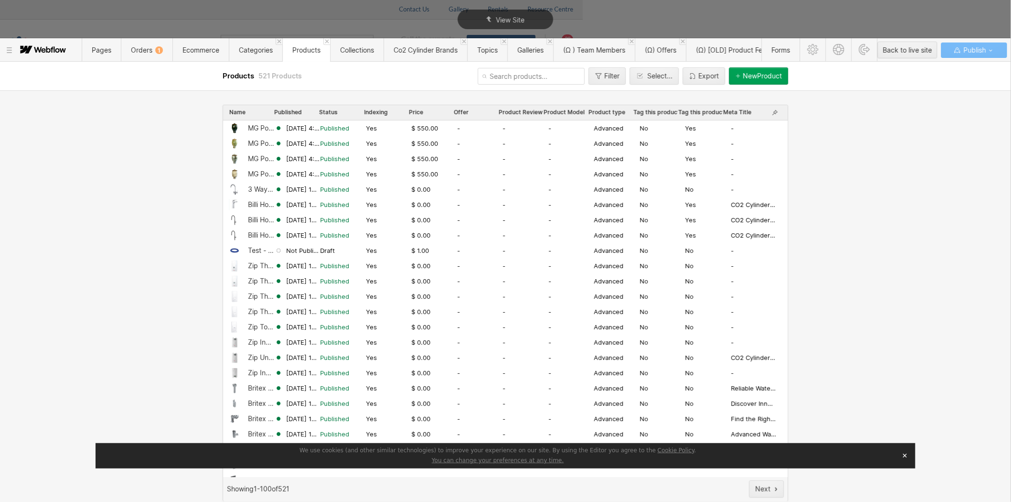
click at [456, 113] on span "Offer" at bounding box center [461, 112] width 15 height 8
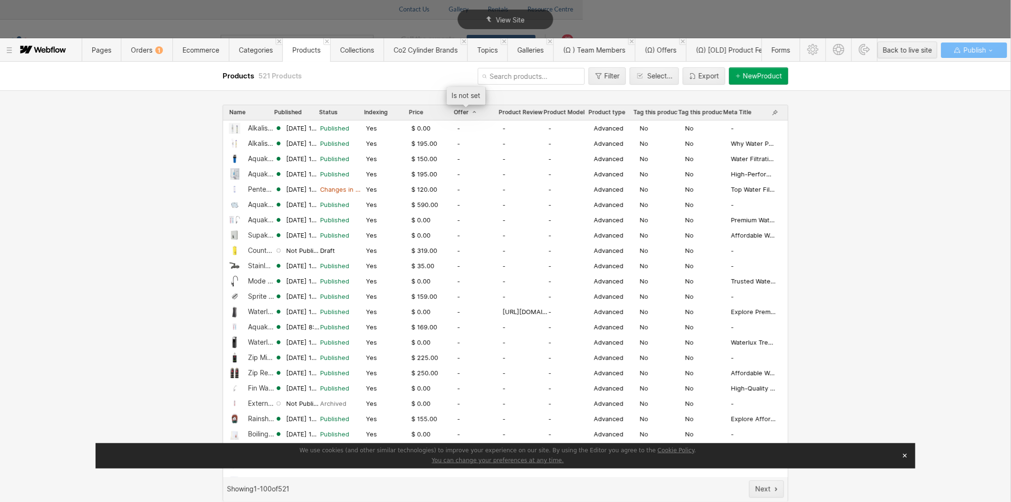
click at [462, 111] on span "Offer" at bounding box center [466, 112] width 24 height 8
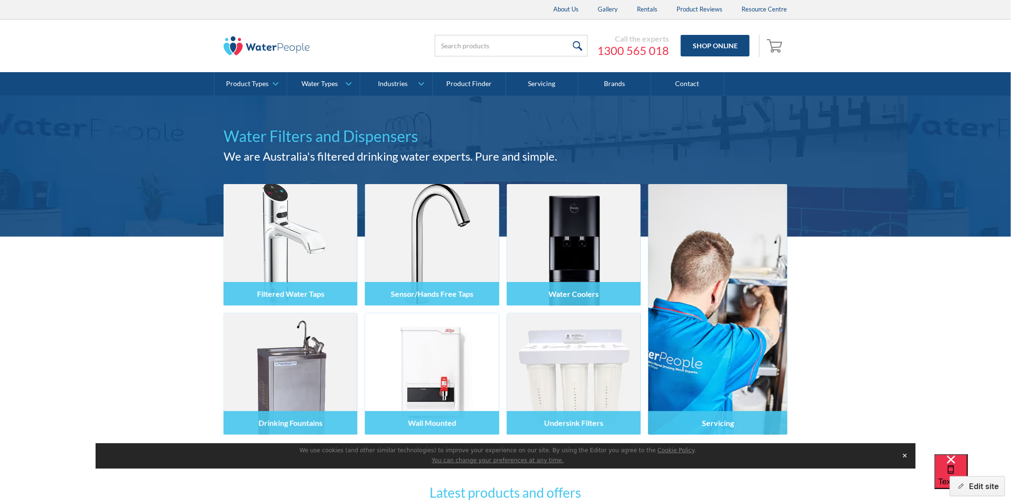
drag, startPoint x: 974, startPoint y: 488, endPoint x: 900, endPoint y: 477, distance: 75.0
click at [974, 488] on button "Edit site" at bounding box center [977, 486] width 55 height 20
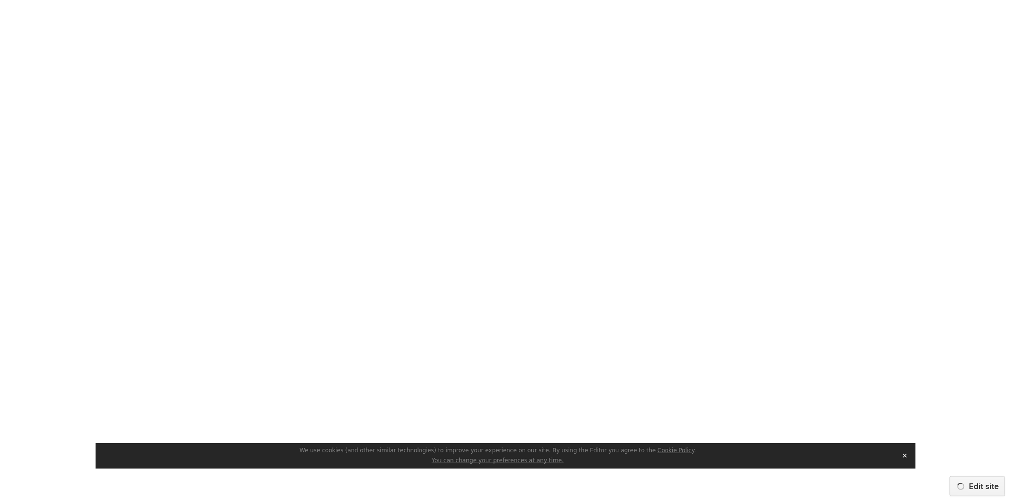
click at [904, 457] on button "✕" at bounding box center [905, 455] width 13 height 14
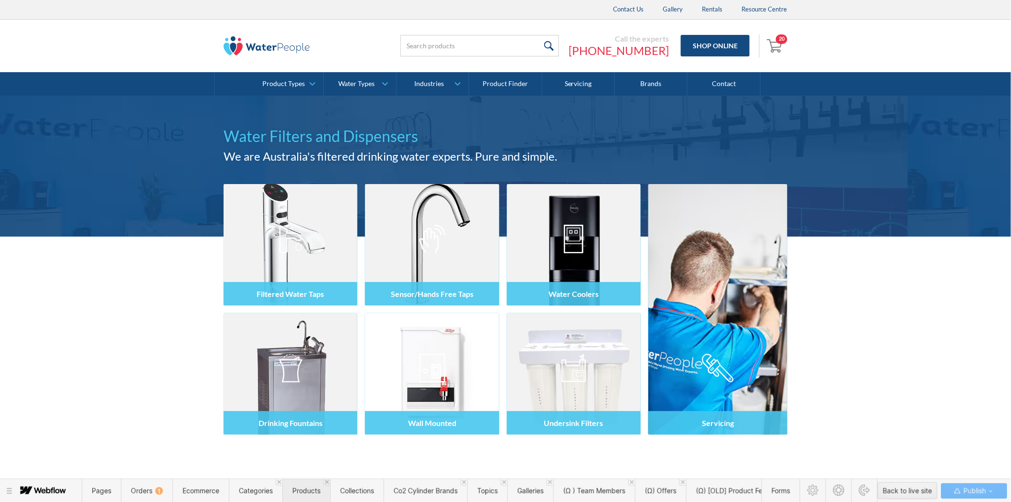
click at [311, 485] on span "Products" at bounding box center [306, 490] width 48 height 23
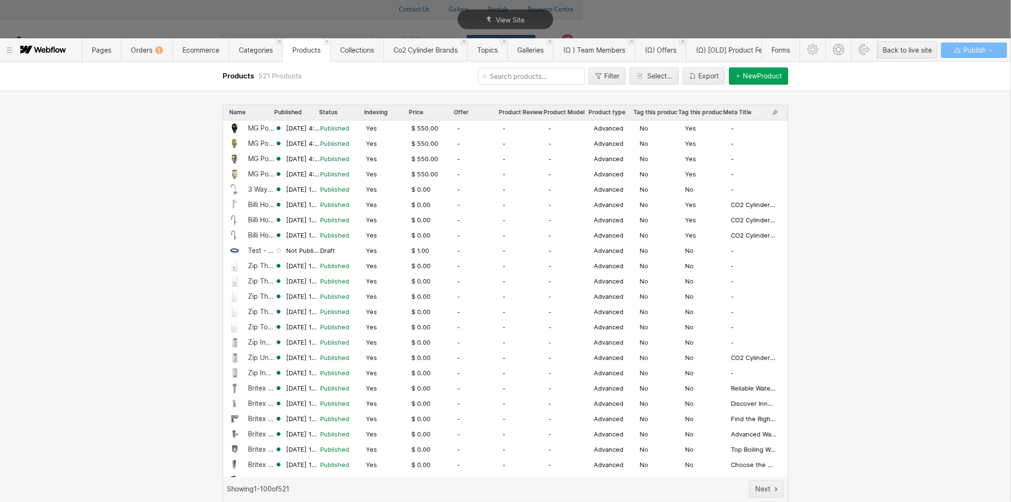
click at [462, 113] on span "Offer" at bounding box center [461, 112] width 15 height 8
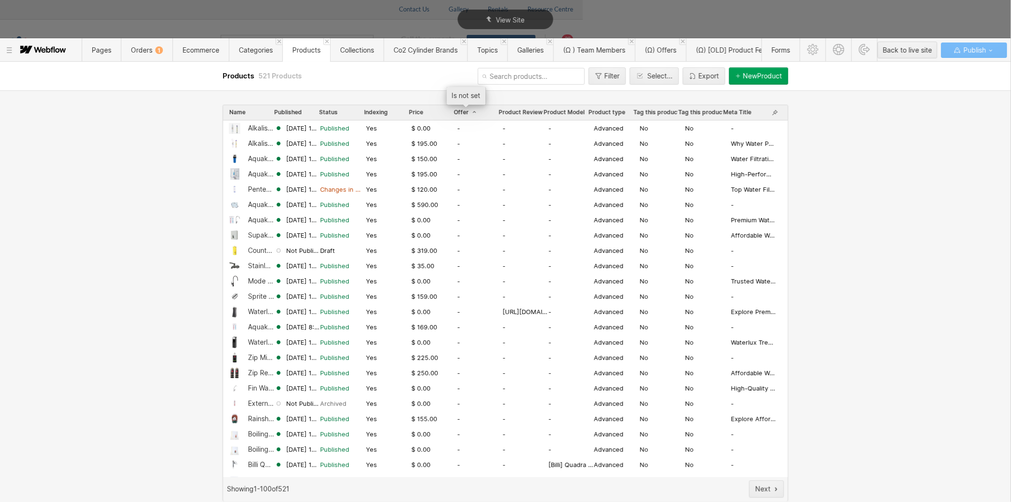
click at [462, 113] on span "Offer" at bounding box center [466, 112] width 24 height 8
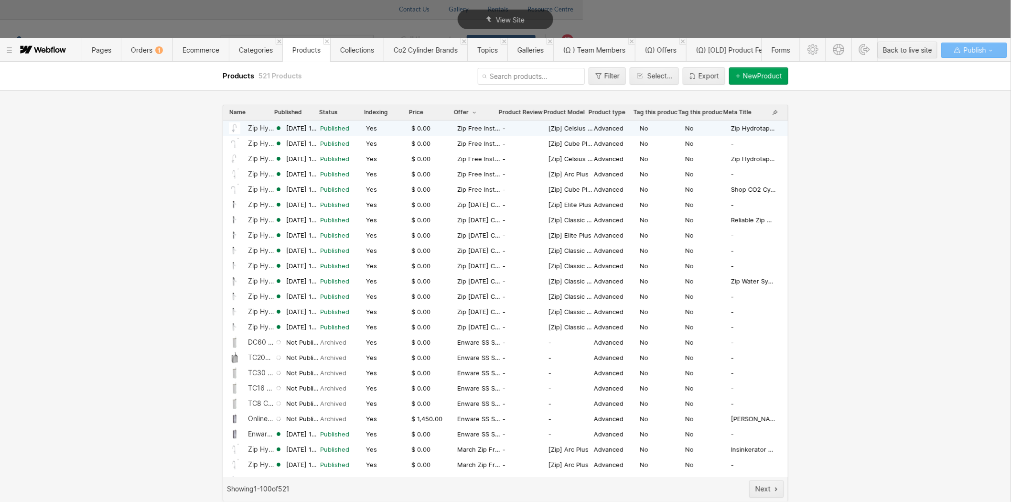
click at [251, 125] on div "Zip Hydrotap G5 Celsius Arc All In One Boiling & Chilled + Hot & Cold Mains (Re…" at bounding box center [261, 128] width 27 height 8
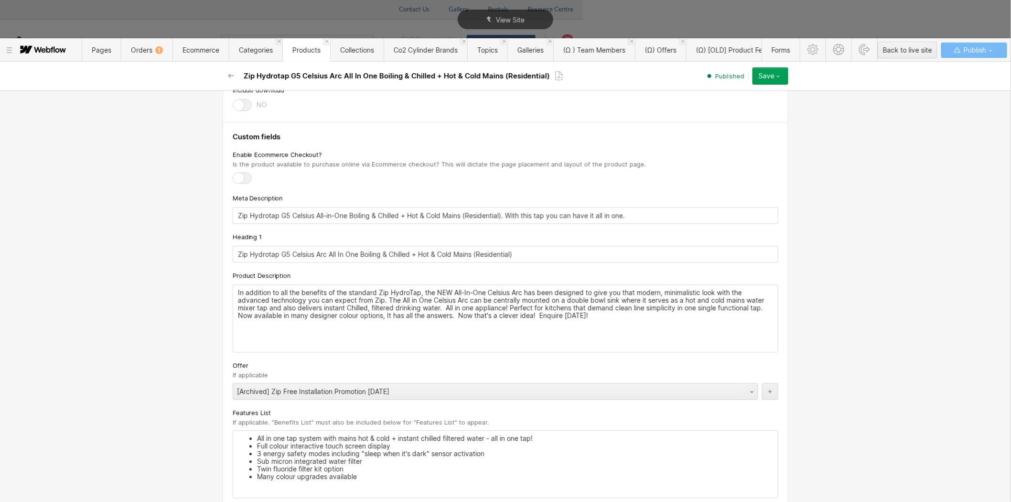
scroll to position [1010, 0]
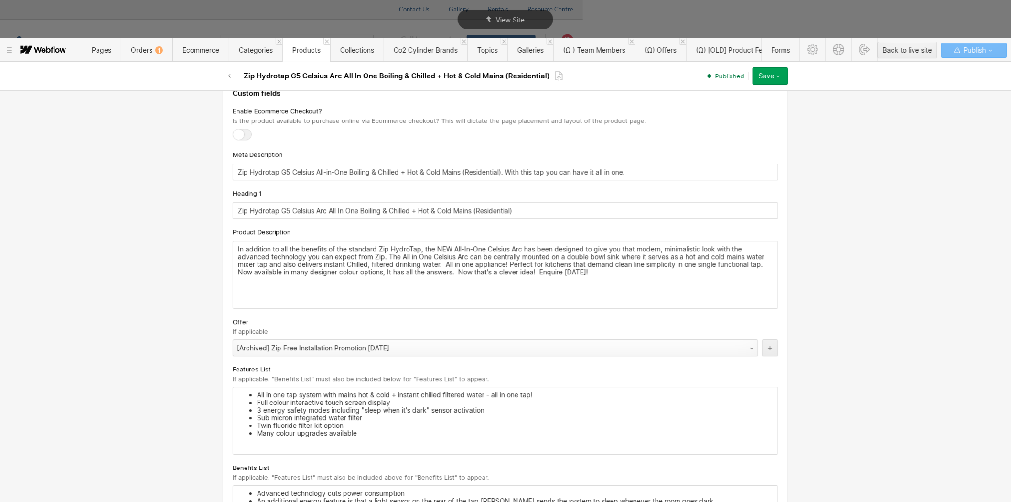
click at [271, 353] on div "[Archived] Zip Free Installation Promotion [DATE]" at bounding box center [486, 347] width 506 height 15
click at [777, 74] on icon "button" at bounding box center [779, 76] width 8 height 8
click at [730, 108] on div "Republish" at bounding box center [741, 108] width 95 height 13
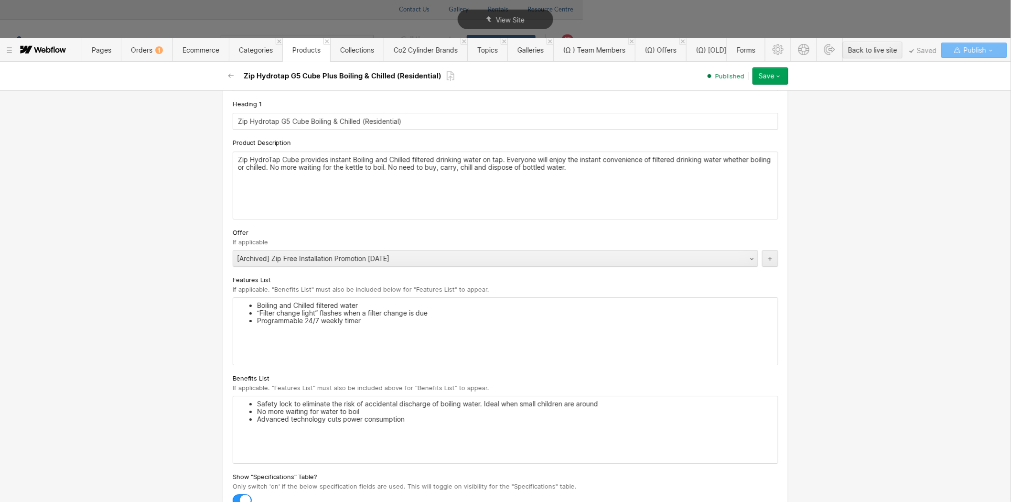
scroll to position [1274, 0]
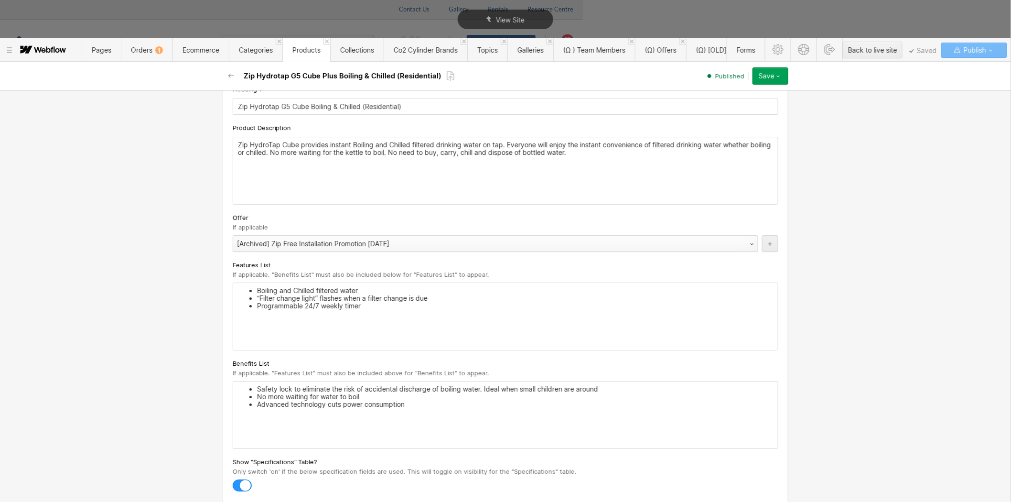
click at [277, 247] on div "[Archived] Zip Free Installation Promotion [DATE]" at bounding box center [486, 243] width 506 height 15
click at [782, 75] on button "Save" at bounding box center [771, 75] width 36 height 17
click at [728, 107] on div "Republish" at bounding box center [741, 108] width 95 height 13
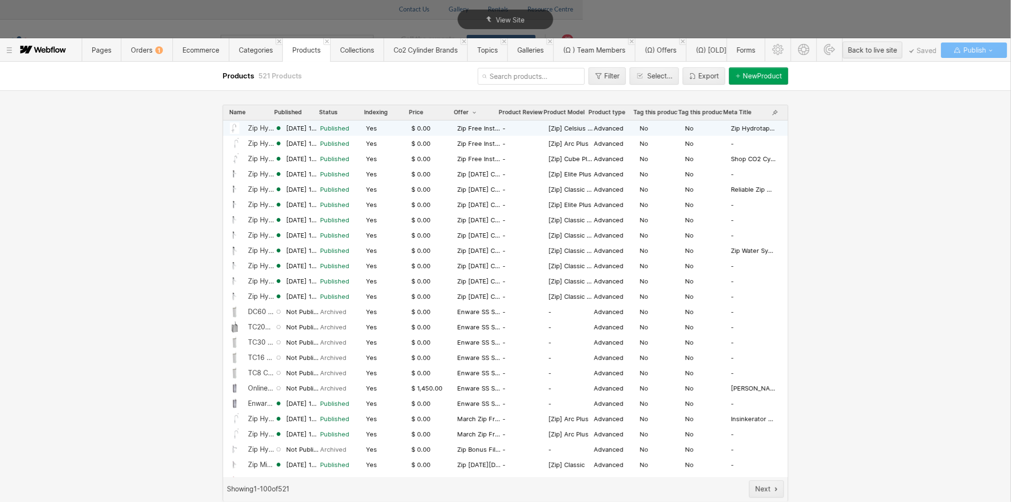
click at [297, 128] on span "[DATE] 12:02 AM" at bounding box center [303, 128] width 34 height 9
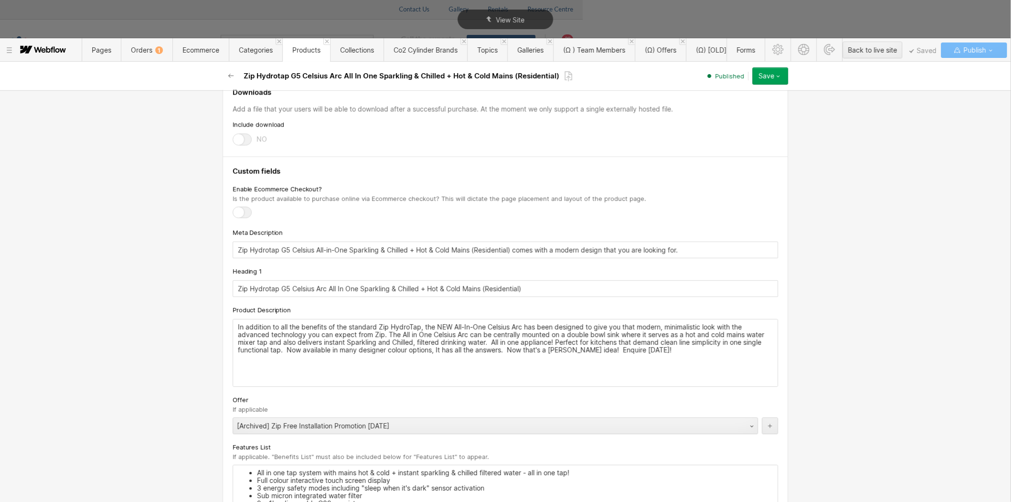
scroll to position [1115, 0]
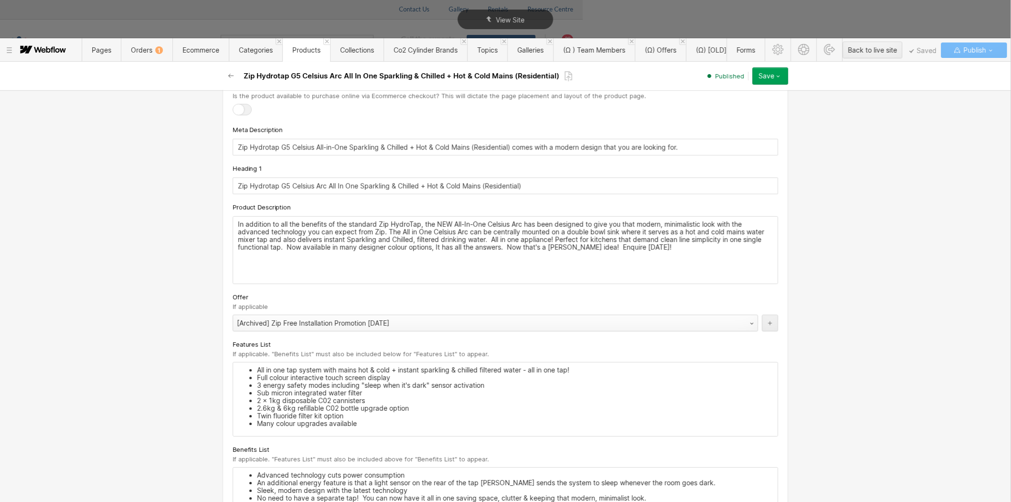
click at [292, 325] on div "[Archived] Zip Free Installation Promotion [DATE]" at bounding box center [486, 322] width 506 height 15
click at [778, 79] on icon "button" at bounding box center [779, 76] width 8 height 8
click at [719, 108] on span "Republish" at bounding box center [714, 108] width 26 height 9
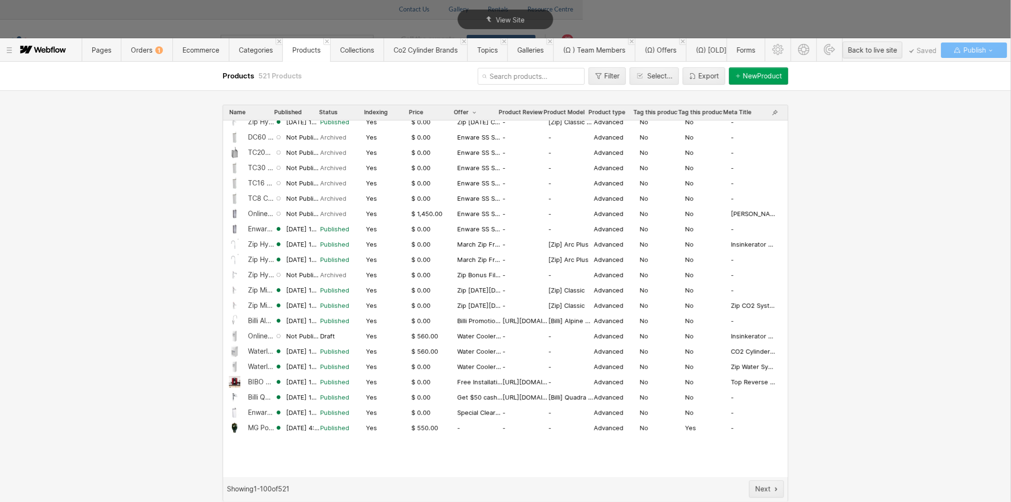
scroll to position [0, 0]
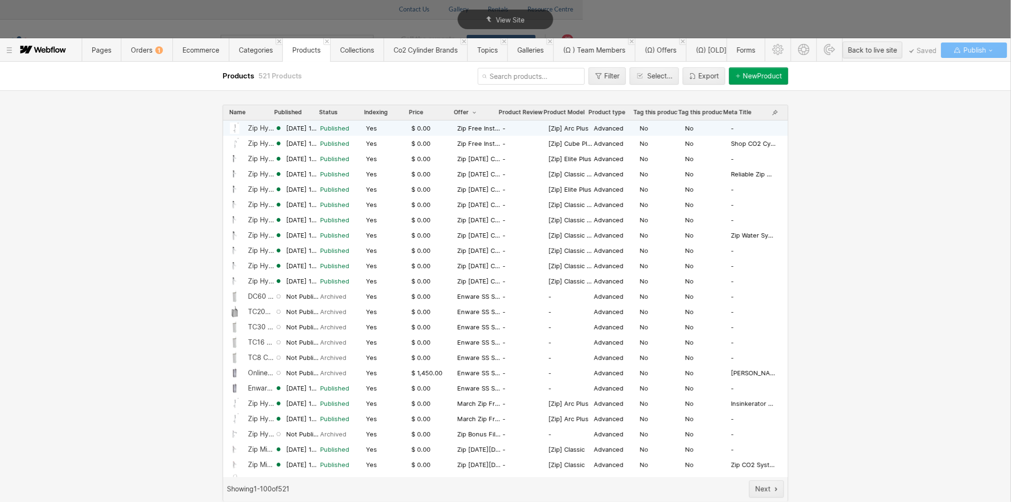
click at [293, 127] on span "[DATE] 12:02 AM" at bounding box center [303, 128] width 34 height 9
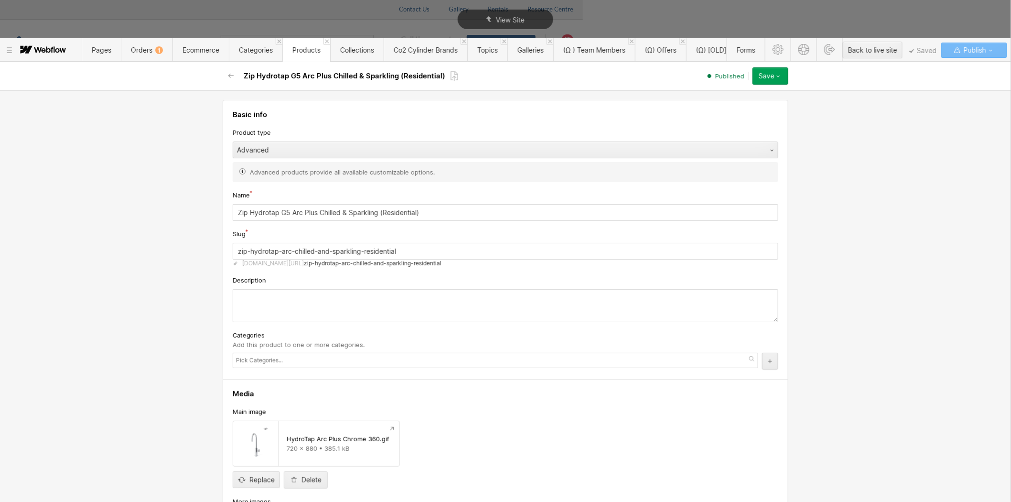
click at [293, 127] on div "Product type" at bounding box center [506, 132] width 546 height 11
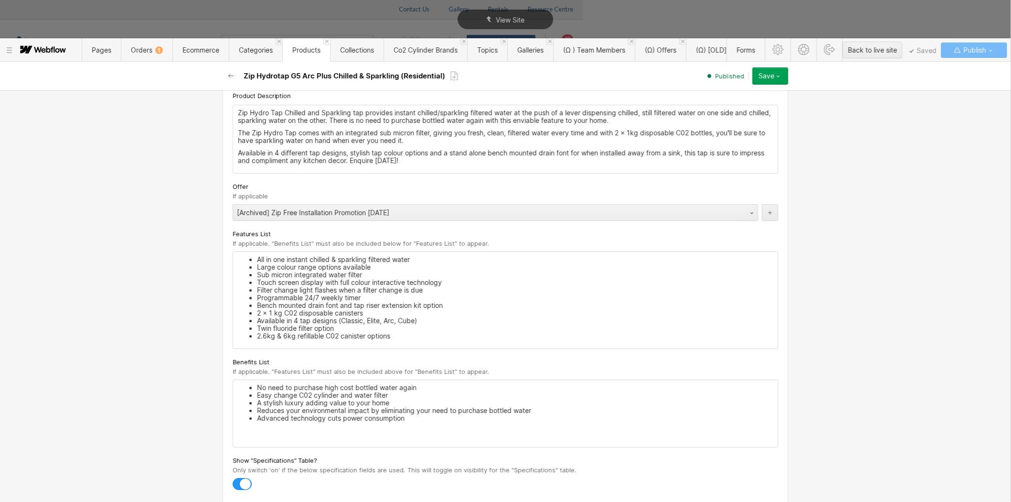
scroll to position [1327, 0]
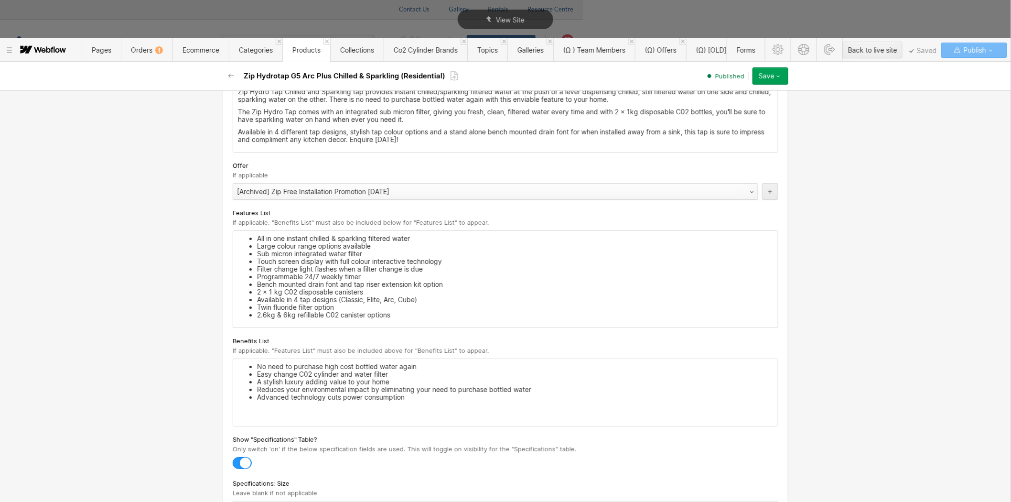
click at [285, 194] on div "[Archived] Zip Free Installation Promotion [DATE]" at bounding box center [486, 191] width 506 height 15
click at [781, 80] on button "Save" at bounding box center [771, 75] width 36 height 17
click at [718, 107] on span "Republish" at bounding box center [714, 108] width 26 height 9
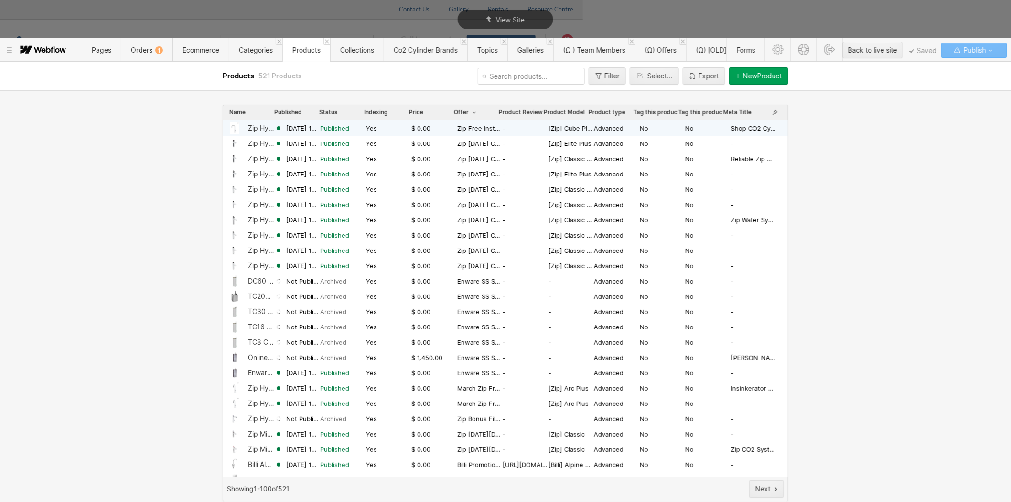
click at [303, 128] on span "[DATE] 12:02 AM" at bounding box center [303, 128] width 34 height 9
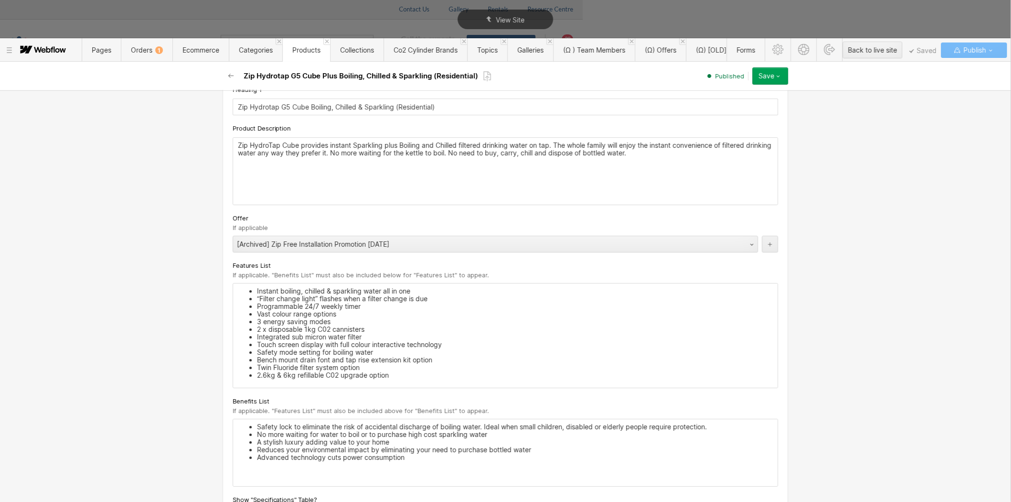
scroll to position [1274, 0]
click at [295, 251] on div "[Archived] Zip Free Installation Promotion [DATE]" at bounding box center [486, 243] width 506 height 15
click at [783, 81] on button "Save" at bounding box center [771, 75] width 36 height 17
click at [725, 104] on span "Republish" at bounding box center [714, 108] width 26 height 9
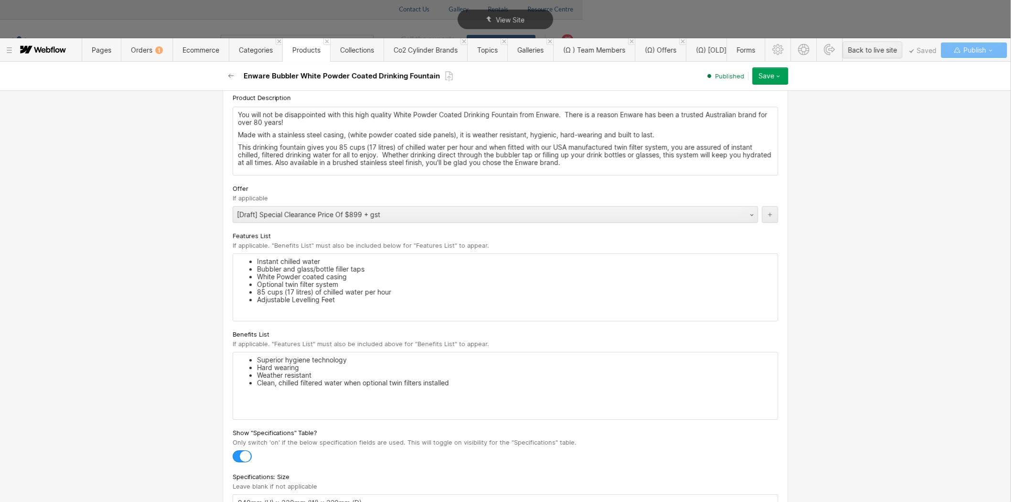
scroll to position [1168, 0]
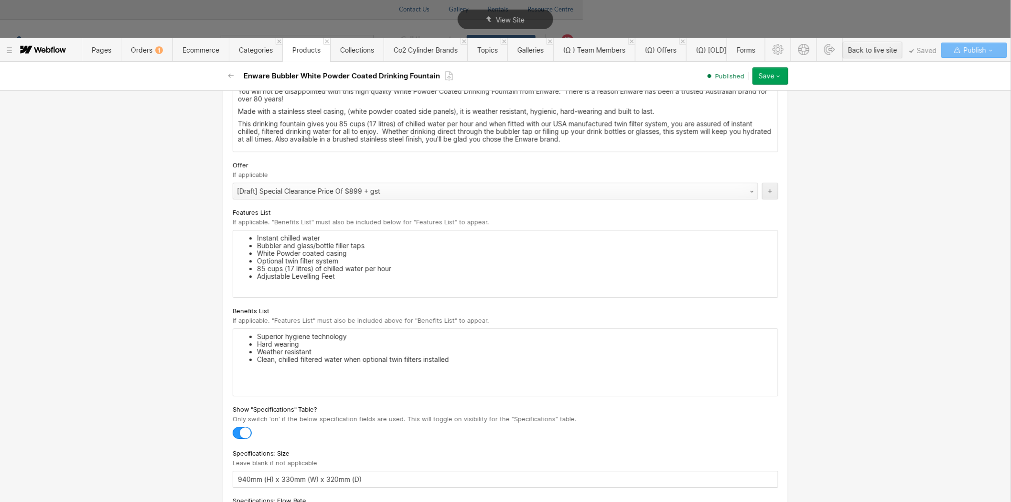
click at [308, 195] on div "[Draft] Special Clearance Price Of $899 + gst" at bounding box center [486, 191] width 506 height 15
click at [781, 73] on icon "button" at bounding box center [779, 76] width 8 height 8
click at [720, 108] on span "Republish" at bounding box center [714, 108] width 26 height 9
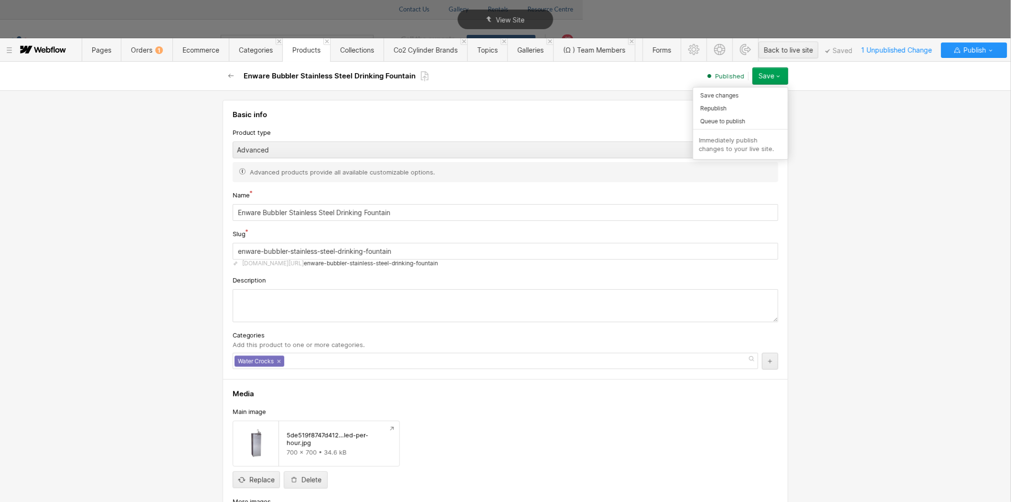
scroll to position [1168, 0]
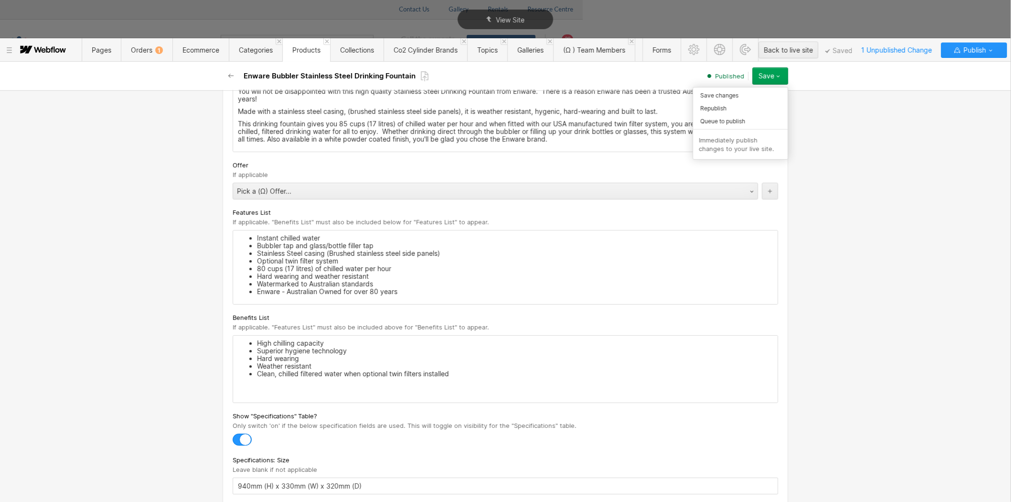
click at [729, 103] on div "Republish" at bounding box center [741, 108] width 95 height 13
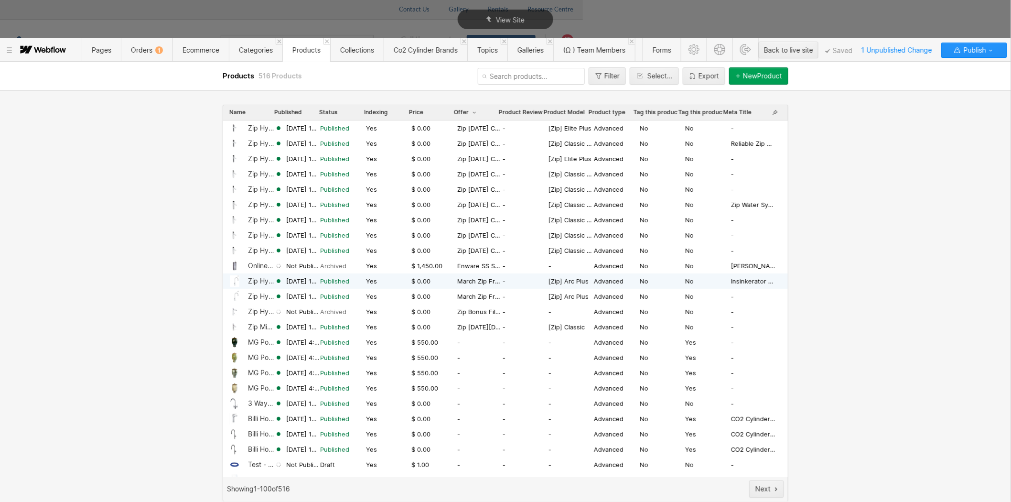
click at [257, 283] on div "Zip Hydrotap G5 Arc Plus Boiling, Sparkling & Chilled (Residential)" at bounding box center [261, 281] width 27 height 8
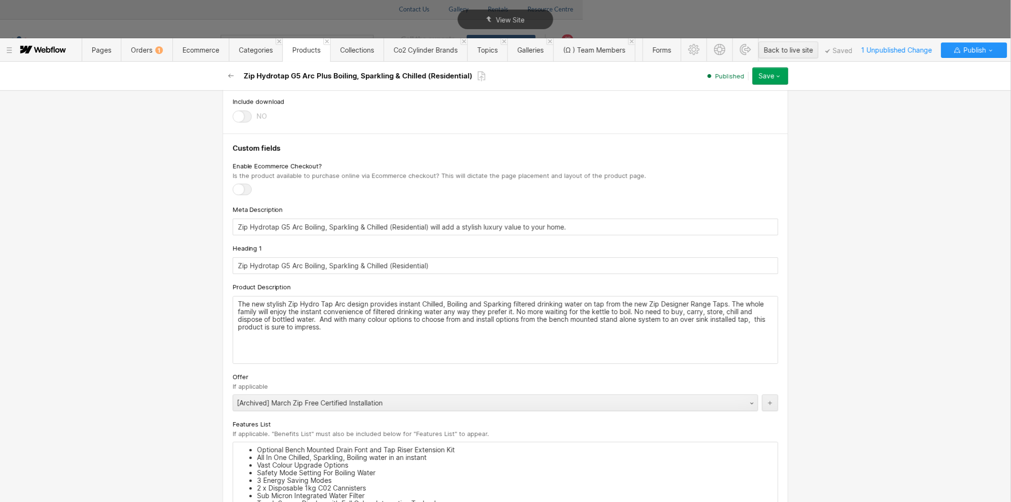
scroll to position [1274, 0]
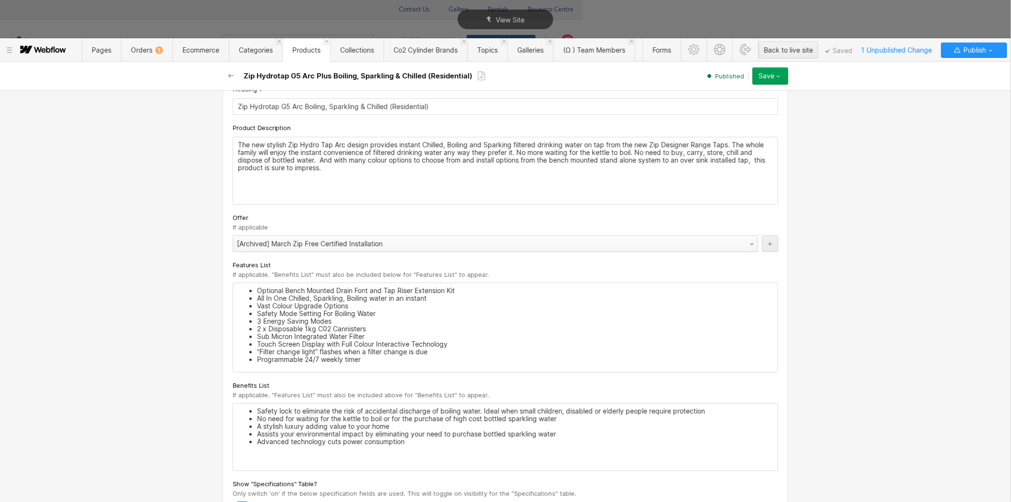
click at [317, 244] on div "[Archived] March Zip Free Certified Installation" at bounding box center [486, 243] width 506 height 15
click at [781, 74] on icon "button" at bounding box center [779, 76] width 8 height 8
click at [726, 109] on span "Republish" at bounding box center [714, 108] width 26 height 9
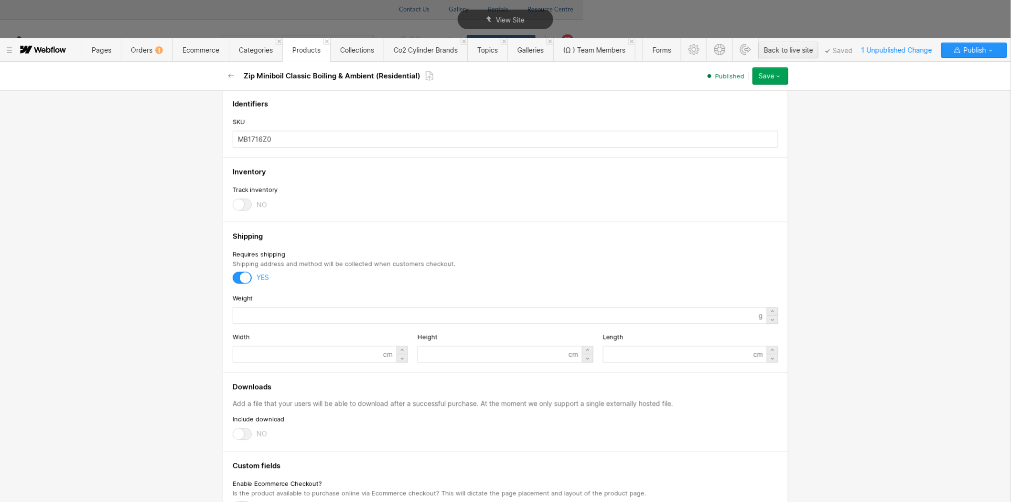
scroll to position [1168, 0]
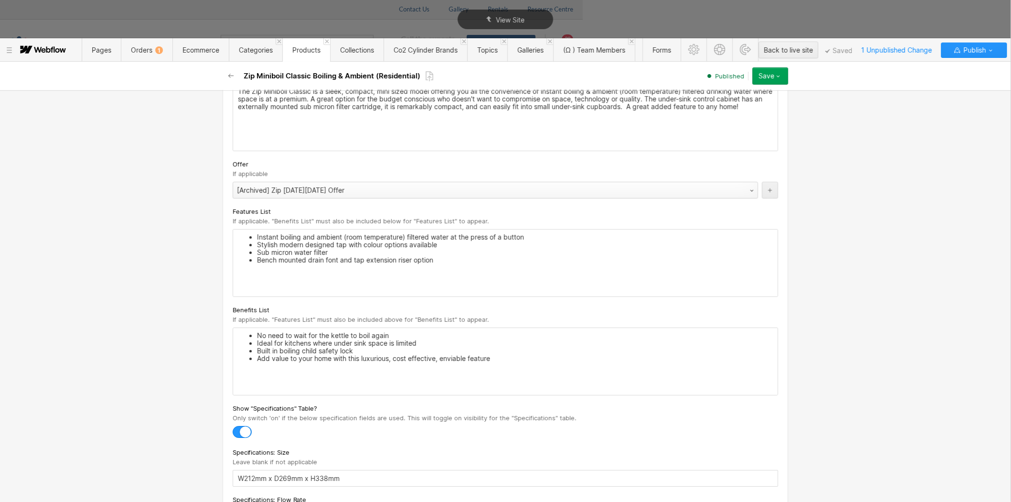
click at [283, 193] on div "[Archived] Zip [DATE][DATE] Offer" at bounding box center [486, 190] width 506 height 15
click at [784, 80] on button "Save" at bounding box center [771, 75] width 36 height 17
click at [731, 106] on div "Republish" at bounding box center [741, 108] width 95 height 13
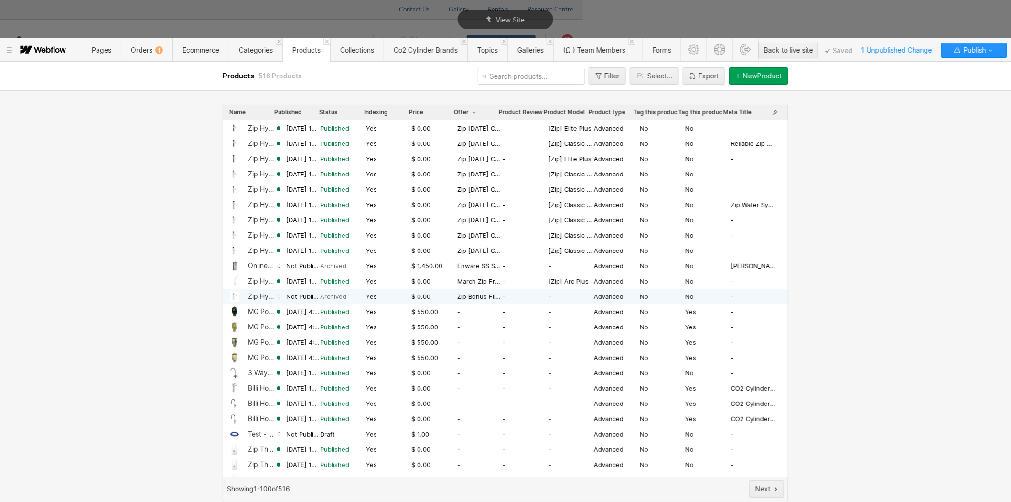
click at [270, 293] on div "Zip Hydrotap G5 Classic All In One Boiling, Chilled, Sparkling + Hot & Cold Mai…" at bounding box center [261, 297] width 27 height 8
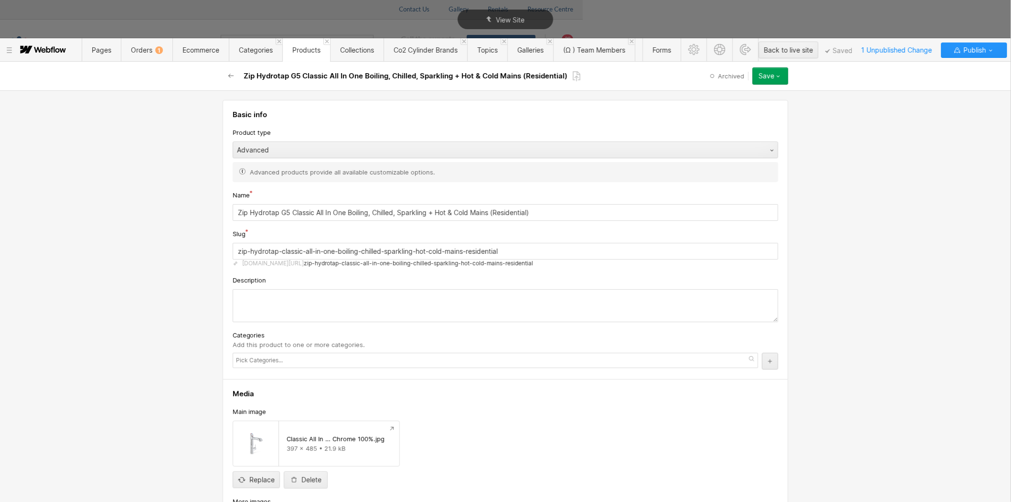
click at [781, 72] on button "Save" at bounding box center [771, 75] width 36 height 17
drag, startPoint x: 860, startPoint y: 151, endPoint x: 934, endPoint y: 132, distance: 76.0
click at [866, 150] on div "Basic info Product type Advanced Advanced products provide all available custom…" at bounding box center [505, 296] width 1011 height 412
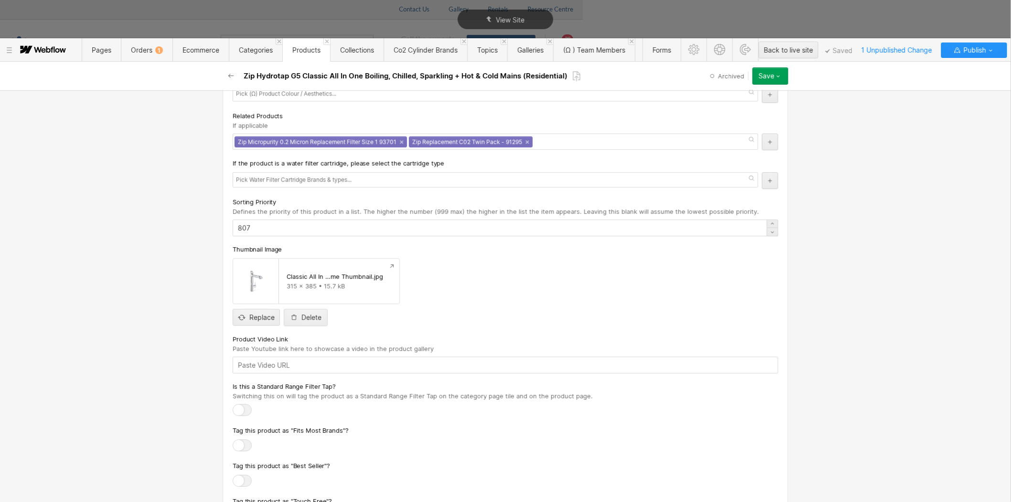
scroll to position [3070, 0]
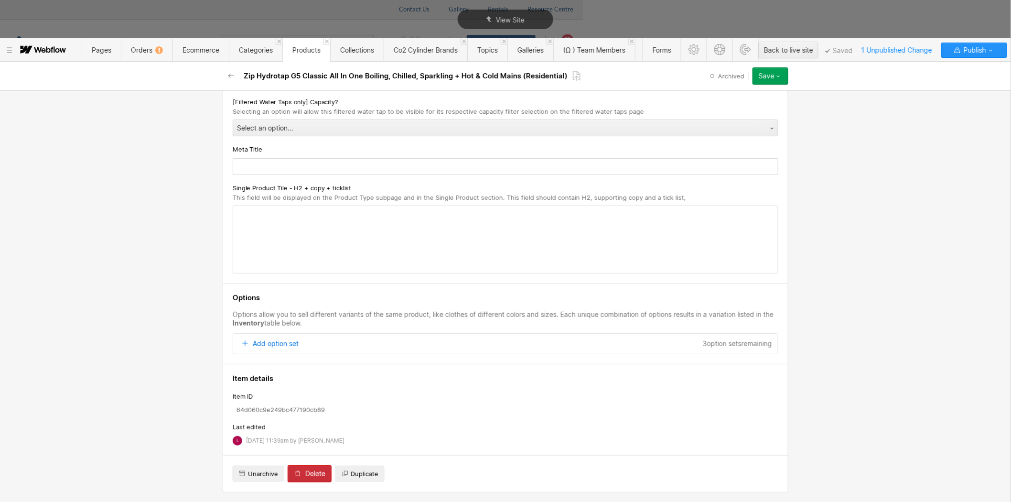
click at [300, 468] on button "Delete" at bounding box center [310, 473] width 44 height 17
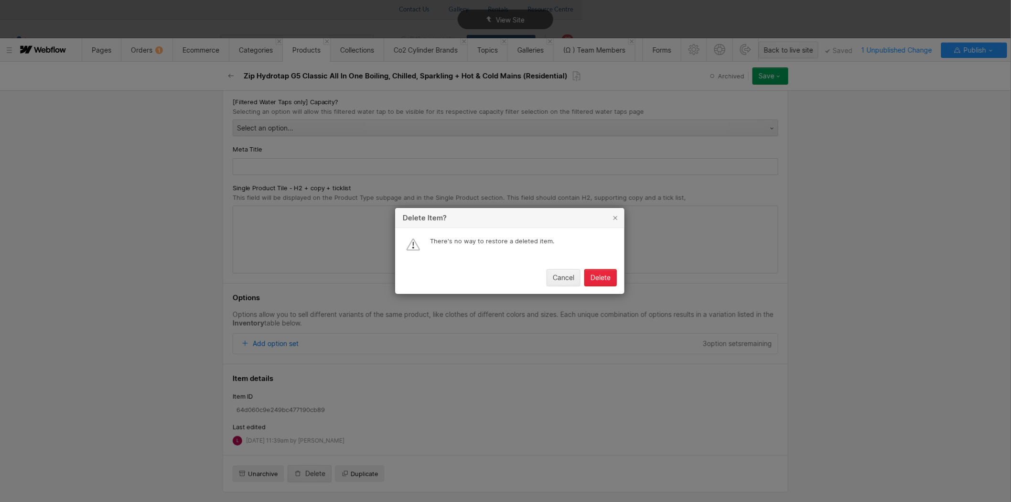
click at [599, 276] on div "Delete" at bounding box center [601, 278] width 20 height 8
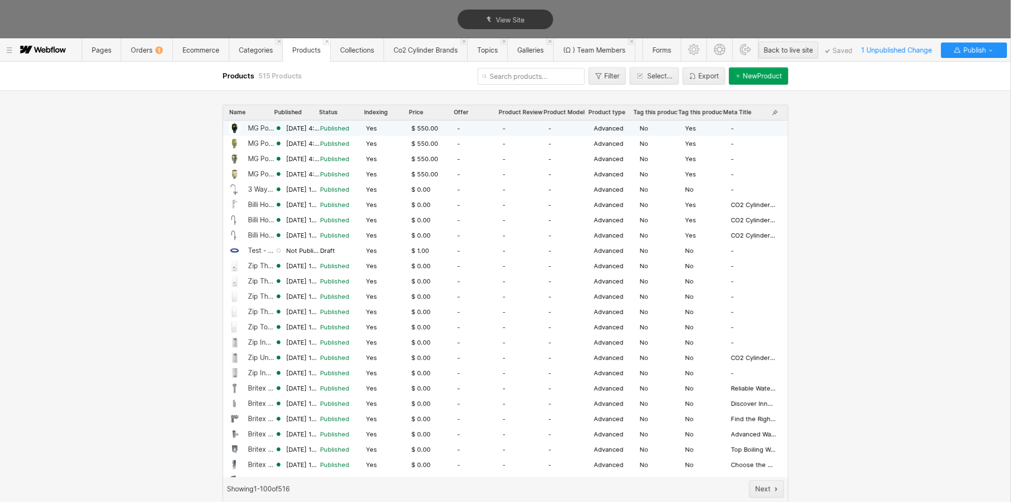
click at [465, 110] on span "Offer" at bounding box center [461, 112] width 15 height 8
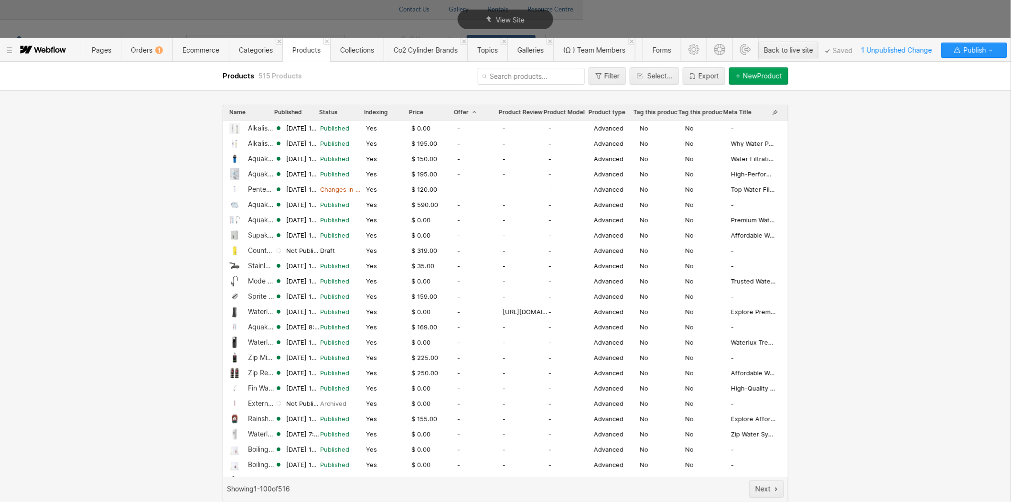
click at [466, 110] on span "Offer" at bounding box center [466, 112] width 24 height 8
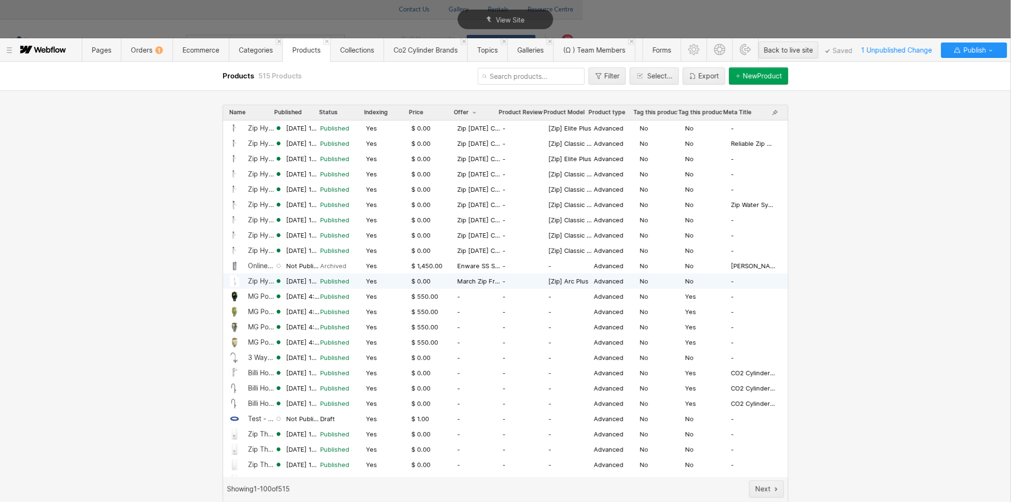
click at [260, 280] on div "Zip Hydrotap G5 Arc Plus Boiling (Residential)" at bounding box center [261, 281] width 27 height 8
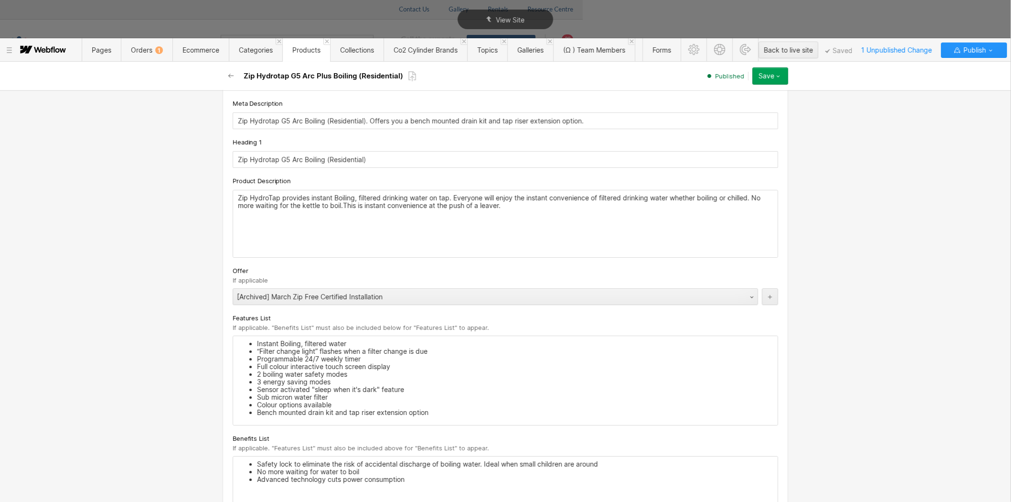
scroll to position [1168, 0]
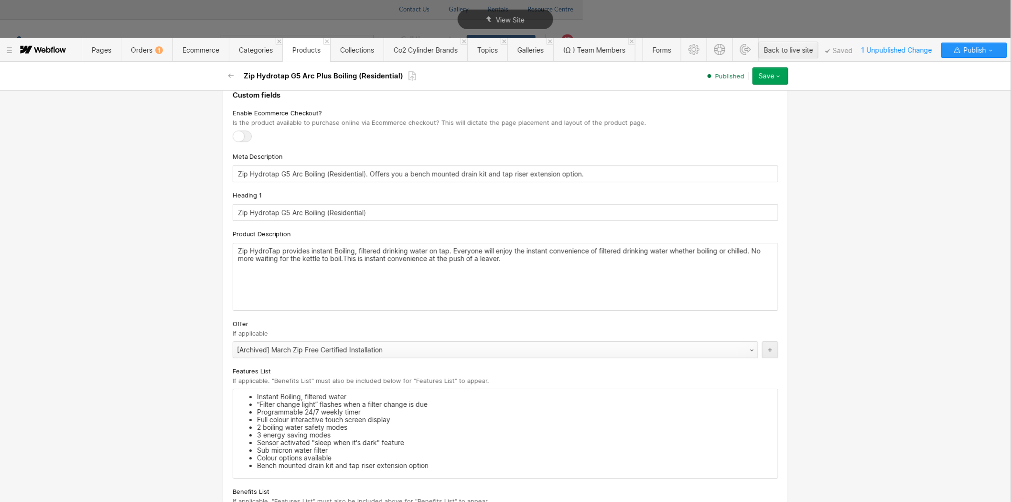
click at [308, 352] on div "[Archived] March Zip Free Certified Installation" at bounding box center [486, 349] width 506 height 15
click at [780, 72] on icon "button" at bounding box center [779, 76] width 8 height 8
click at [723, 105] on span "Republish" at bounding box center [714, 108] width 26 height 9
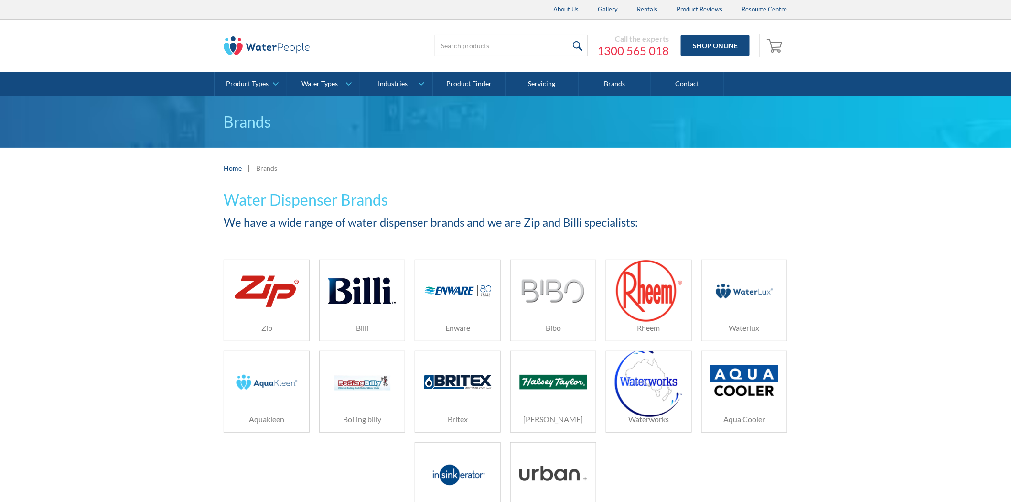
click at [288, 302] on img at bounding box center [267, 291] width 68 height 41
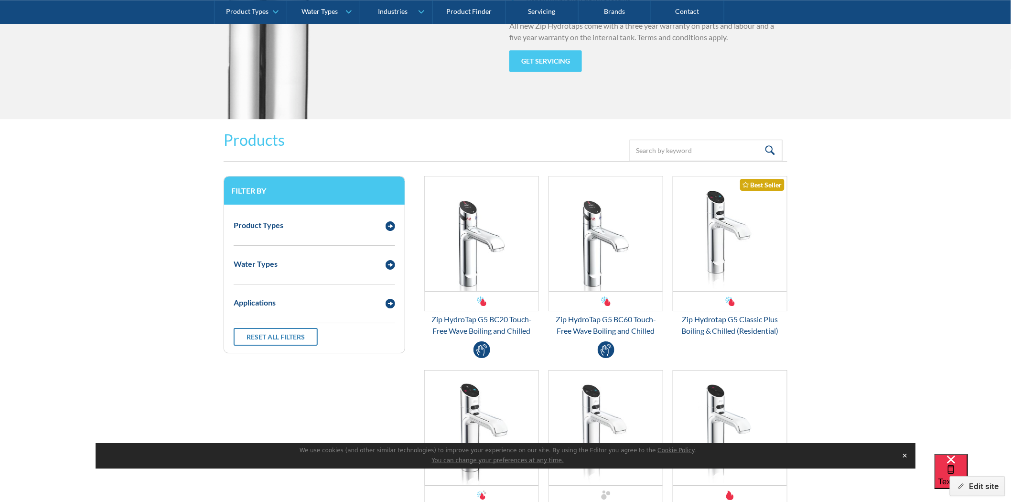
scroll to position [1168, 0]
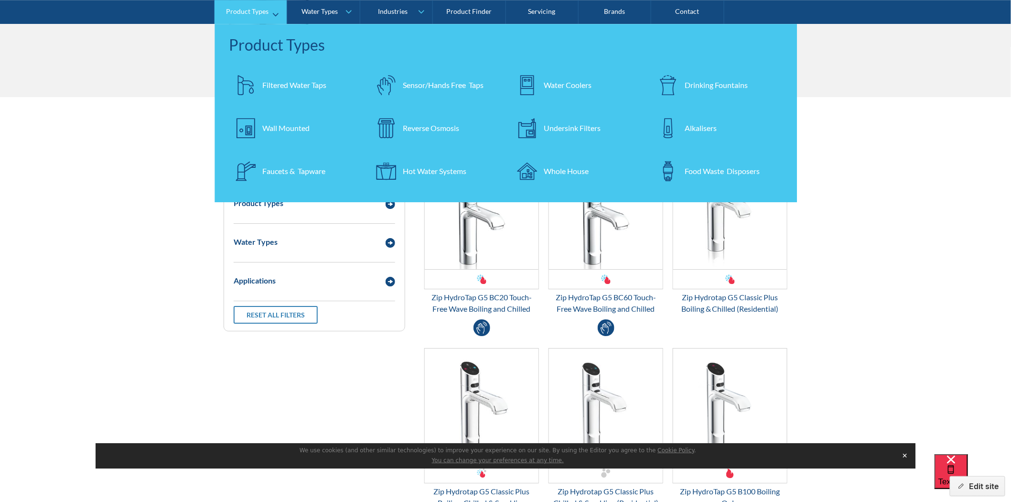
click at [304, 86] on div "Filtered Water Taps" at bounding box center [294, 84] width 64 height 11
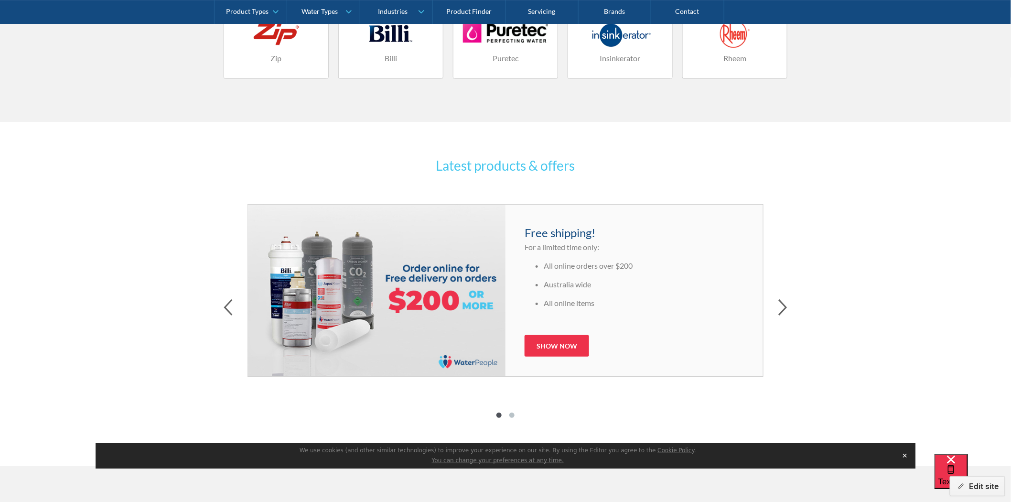
click at [276, 50] on link "Zip" at bounding box center [276, 44] width 105 height 70
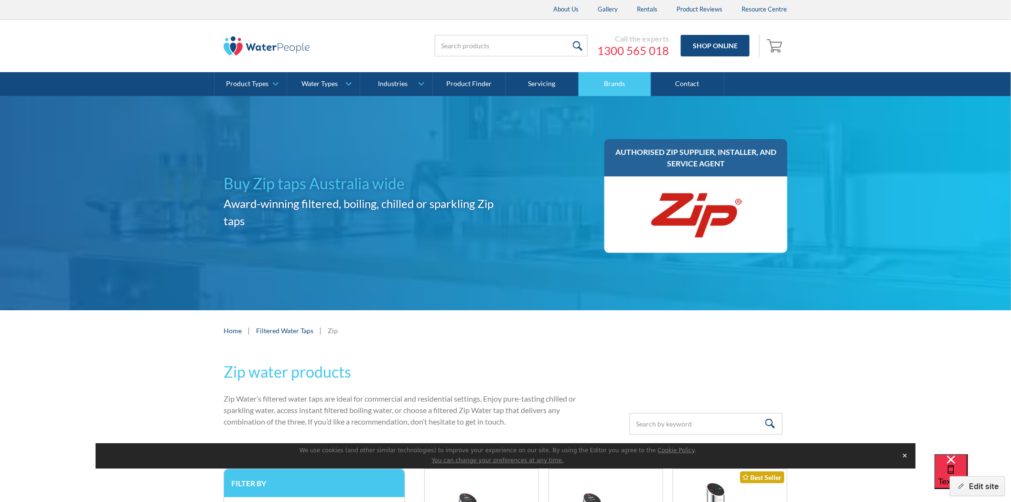
click at [627, 84] on link "Brands" at bounding box center [615, 84] width 73 height 24
